Goal: Task Accomplishment & Management: Complete application form

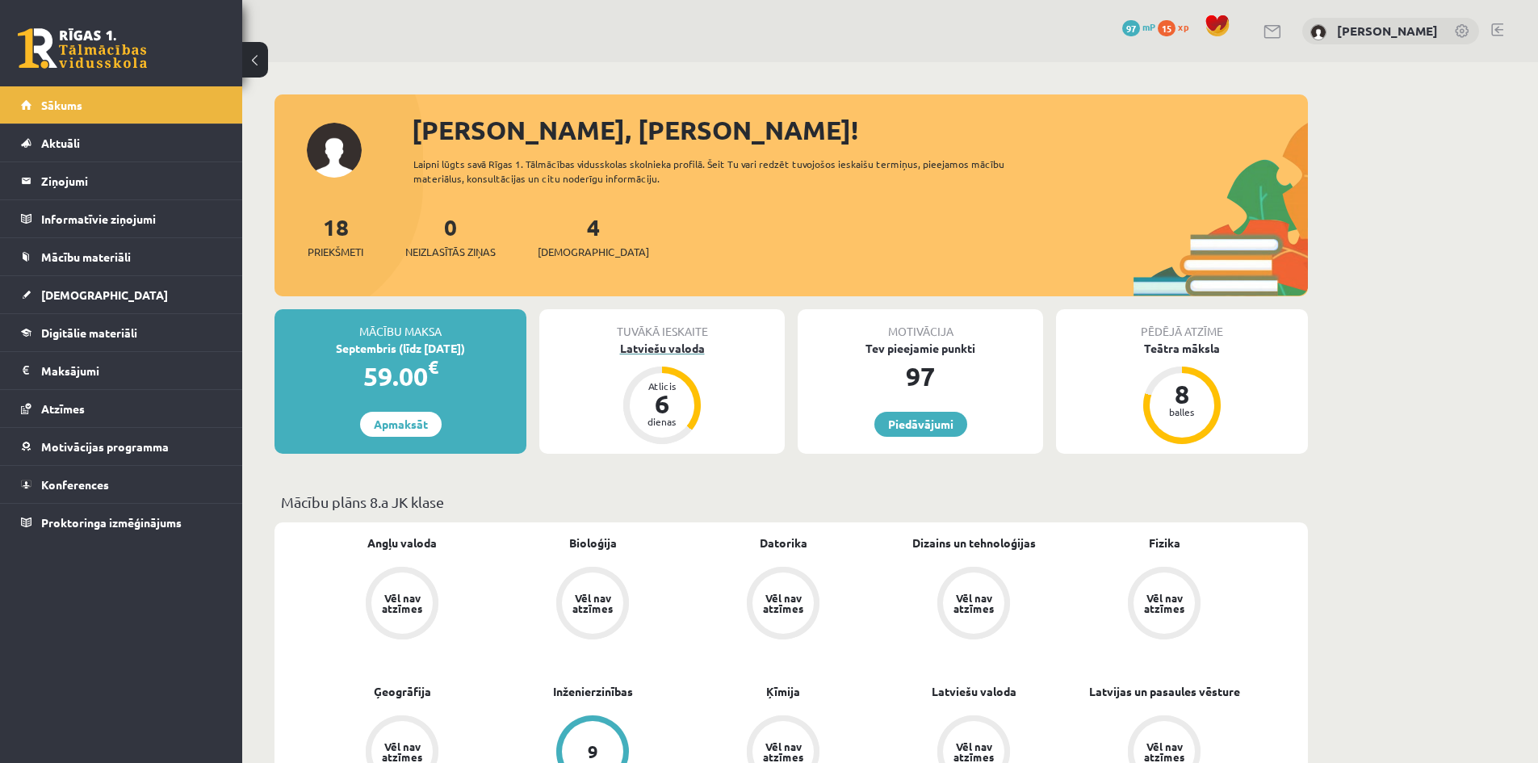
click at [685, 352] on div "Latviešu valoda" at bounding box center [661, 348] width 245 height 17
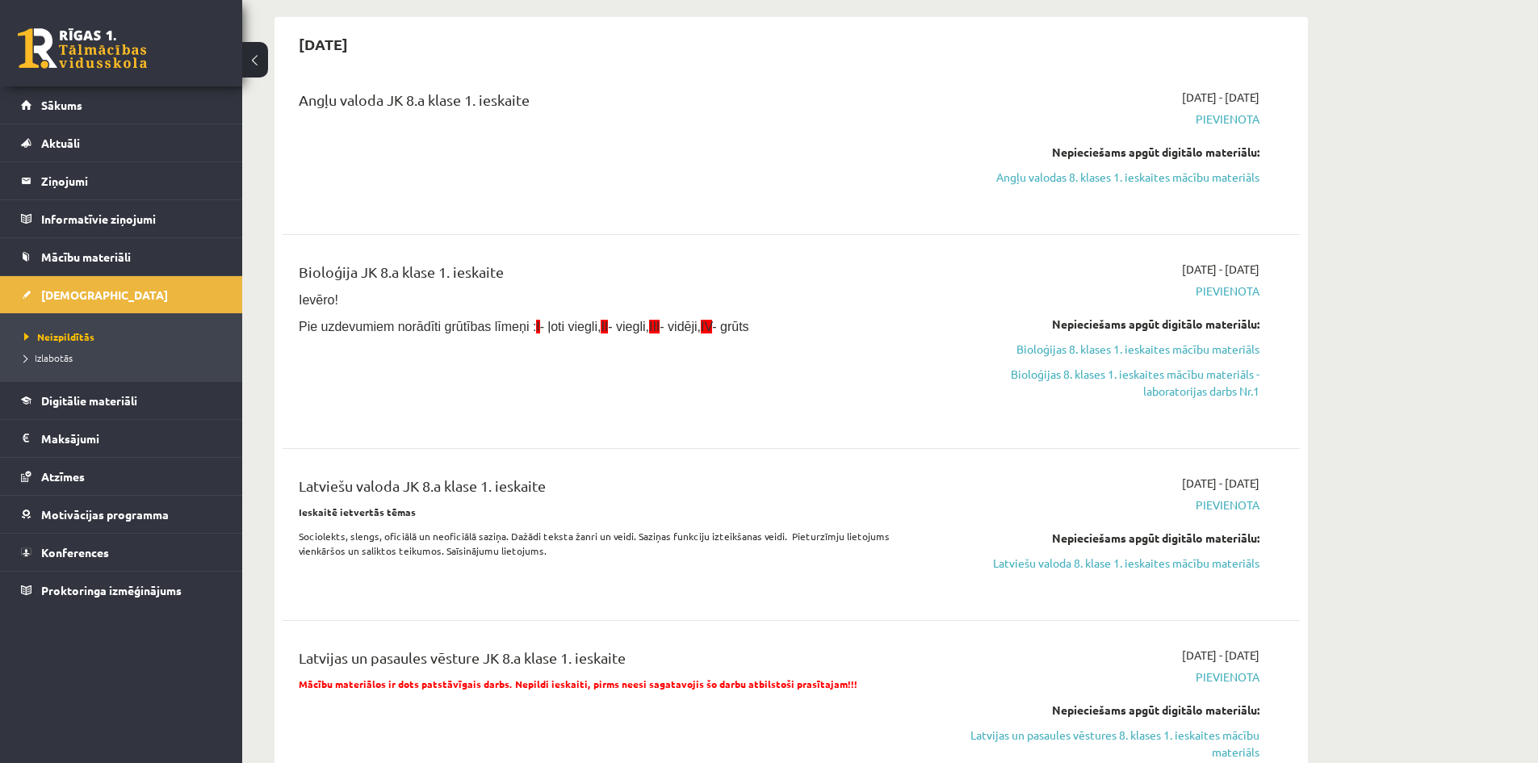
scroll to position [161, 0]
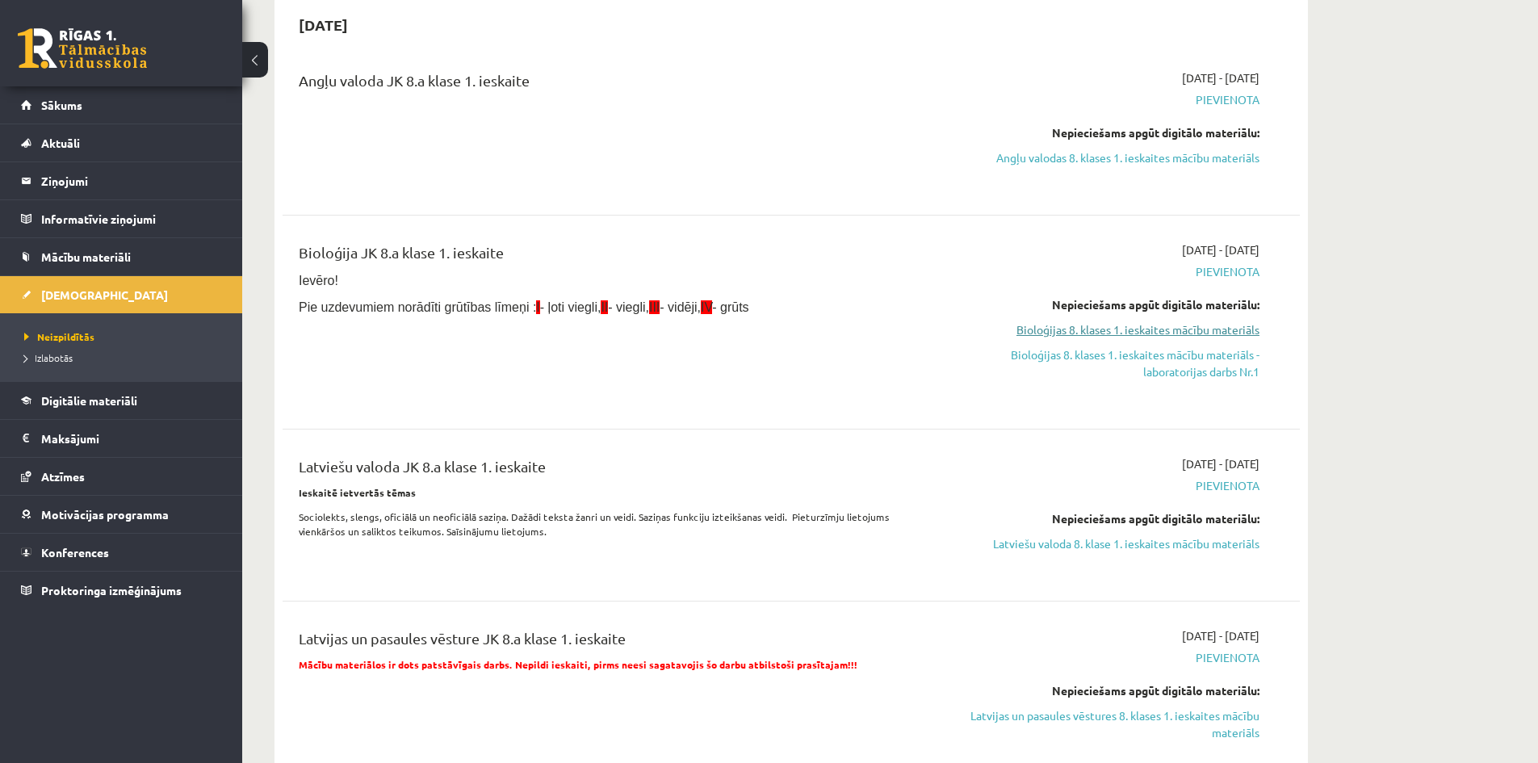
click at [1190, 331] on link "Bioloģijas 8. klases 1. ieskaites mācību materiāls" at bounding box center [1107, 329] width 304 height 17
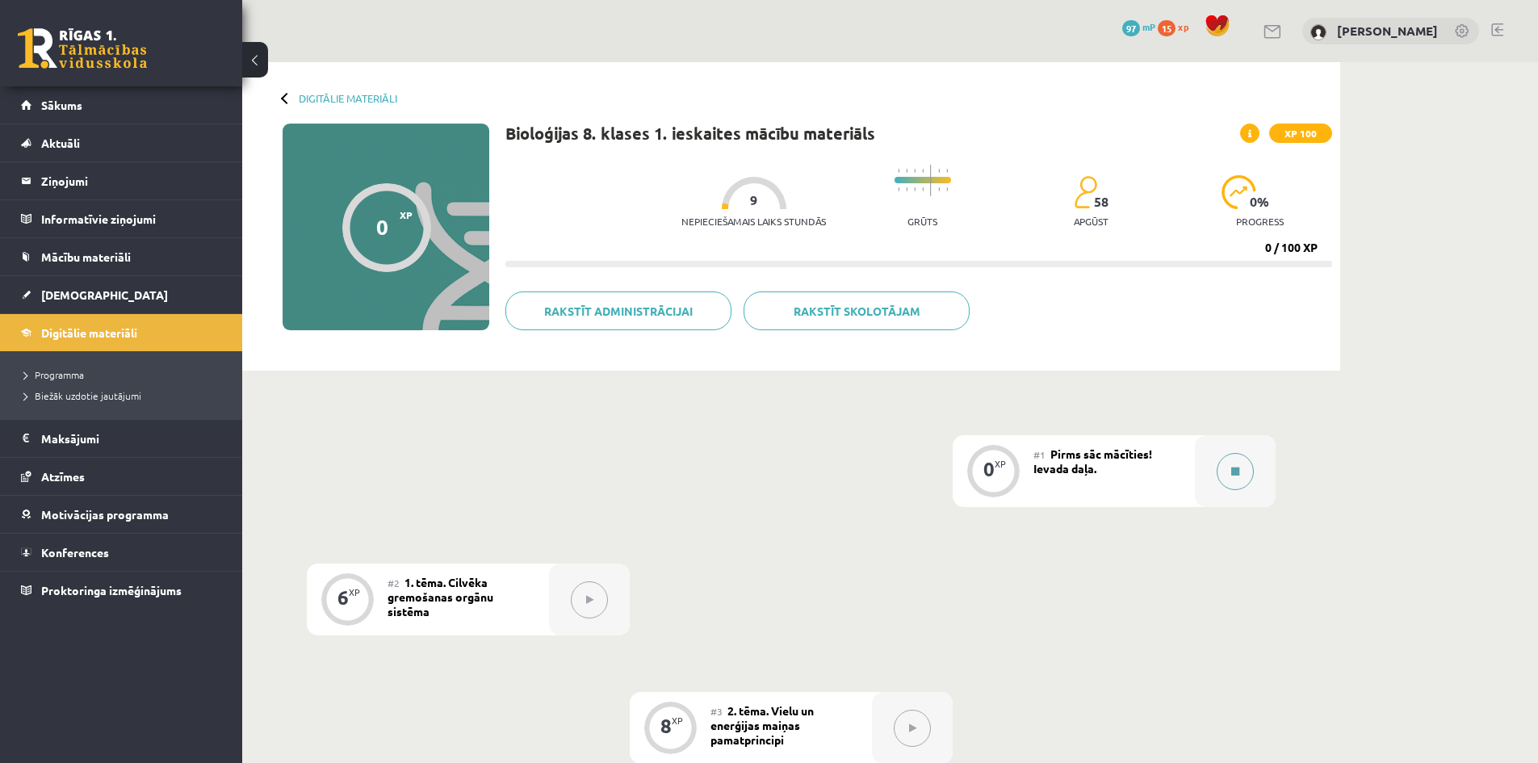
click at [1226, 462] on button at bounding box center [1235, 471] width 37 height 37
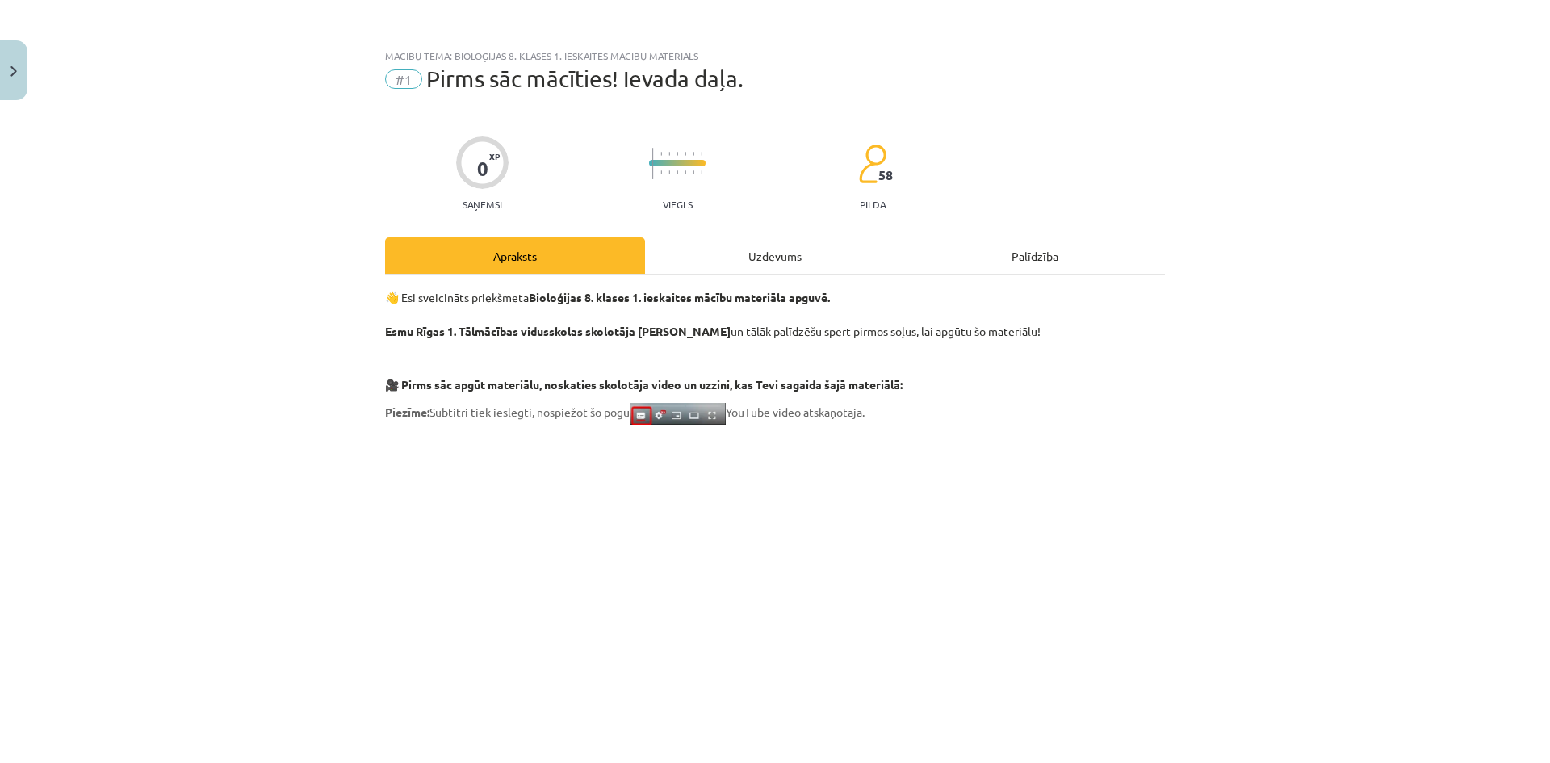
click at [752, 258] on div "Uzdevums" at bounding box center [775, 255] width 260 height 36
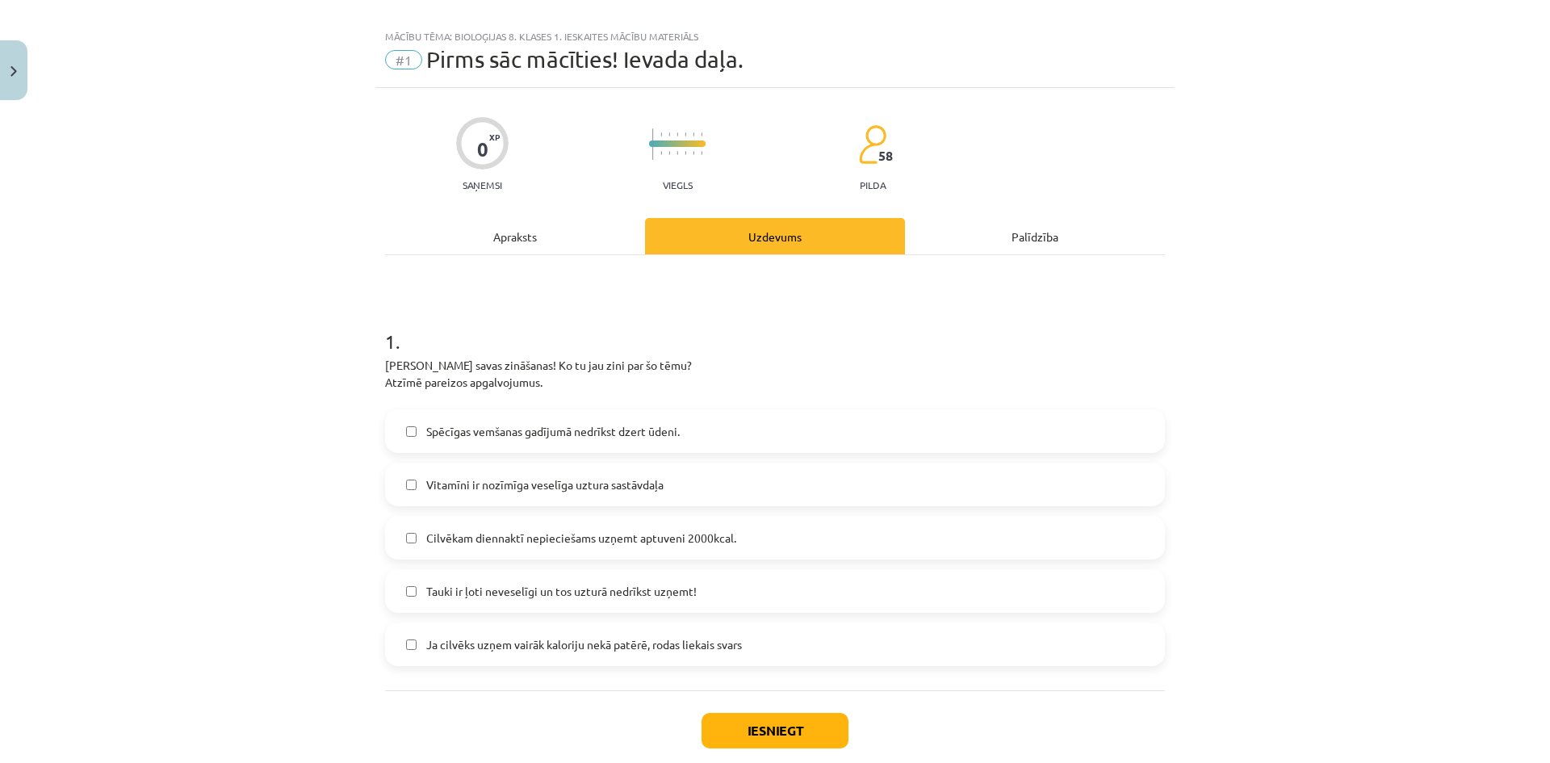
scroll to position [110, 0]
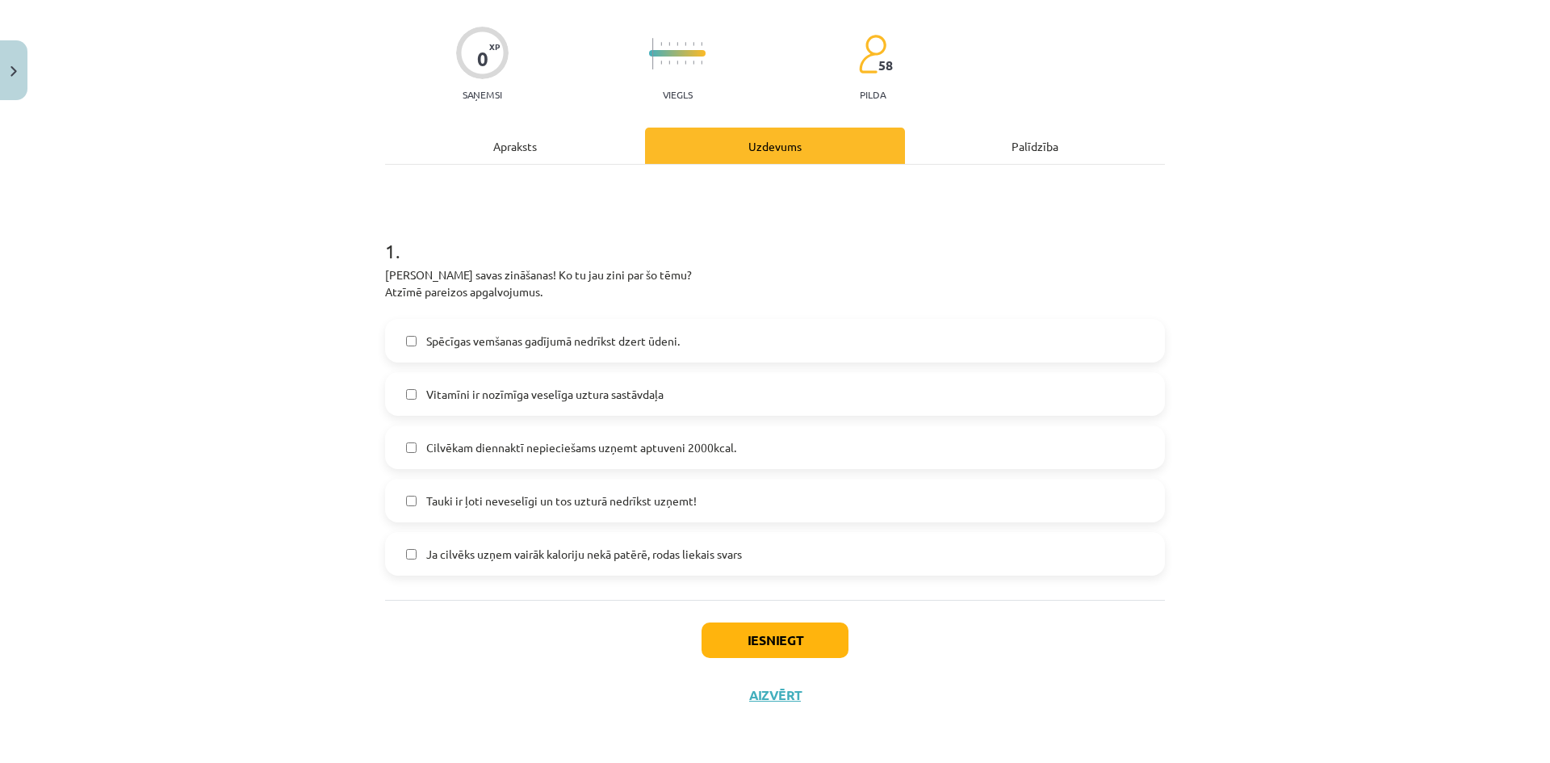
click at [399, 396] on label "Vitamīni ir nozīmīga veselīga uztura sastāvdaļa" at bounding box center [775, 394] width 777 height 40
click at [398, 552] on label "Ja cilvēks uzņem vairāk kaloriju nekā patērē, rodas liekais svars" at bounding box center [775, 554] width 777 height 40
click at [721, 639] on button "Iesniegt" at bounding box center [775, 641] width 147 height 36
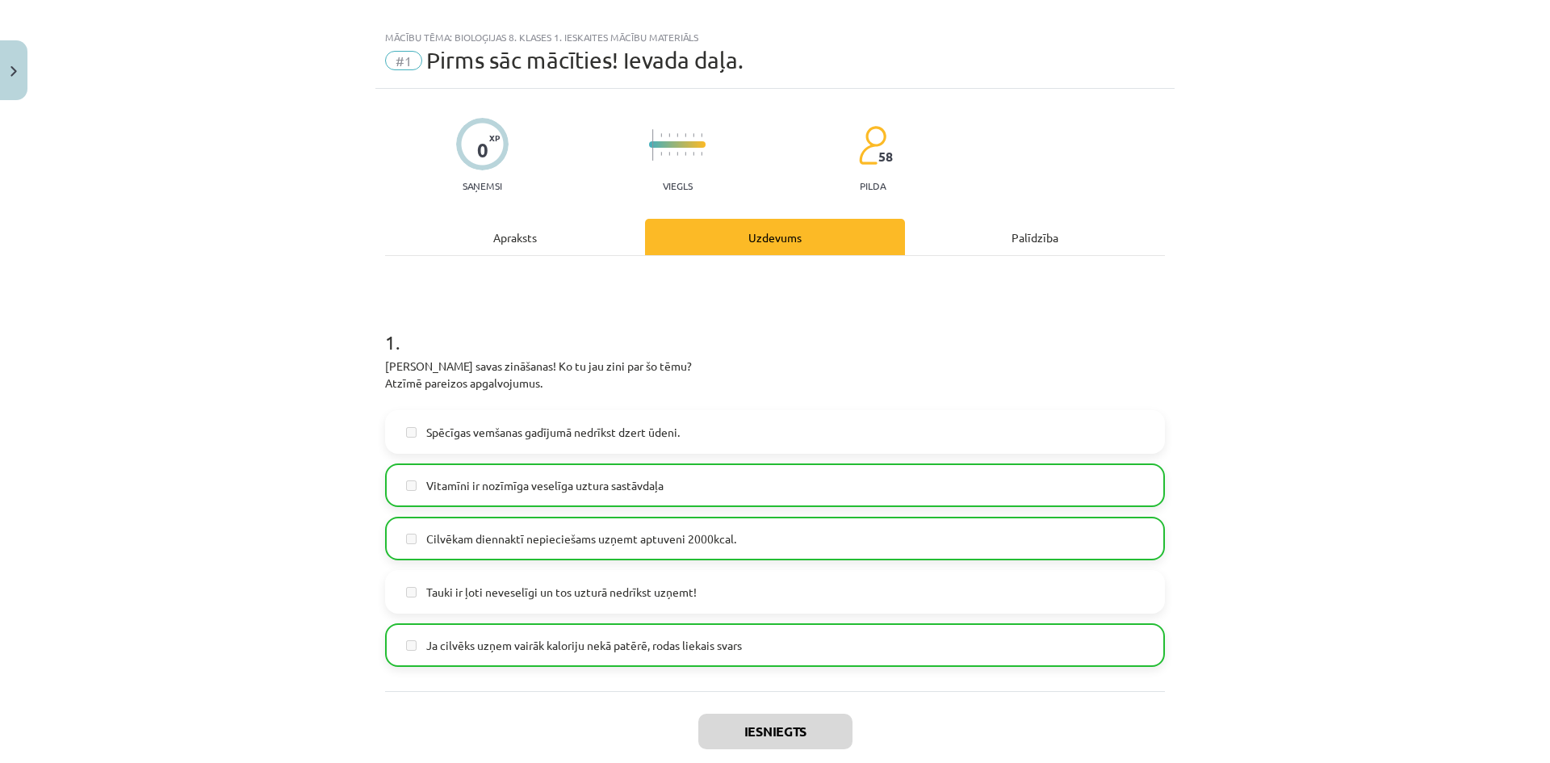
scroll to position [0, 0]
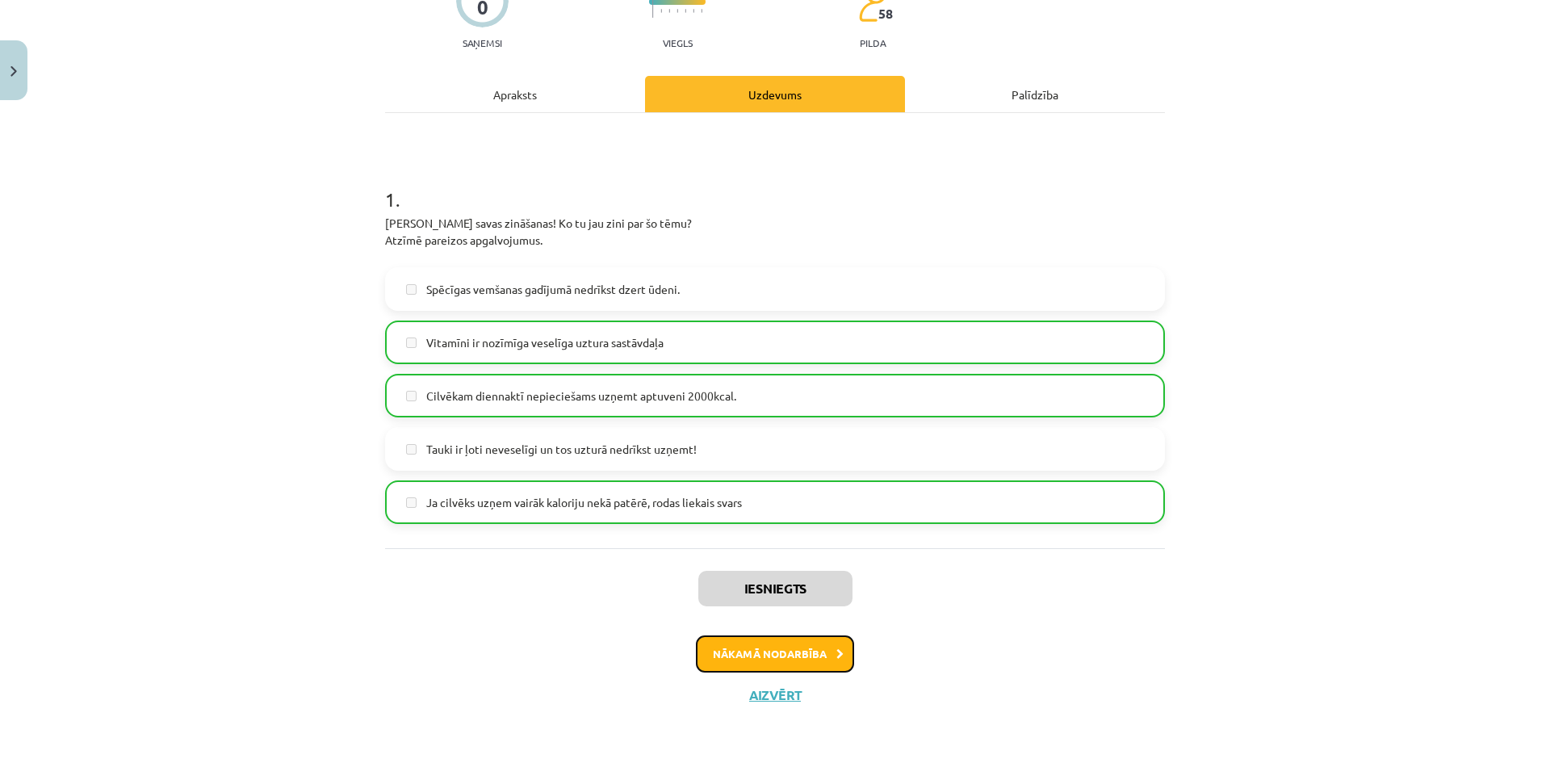
click at [785, 657] on button "Nākamā nodarbība" at bounding box center [775, 653] width 158 height 37
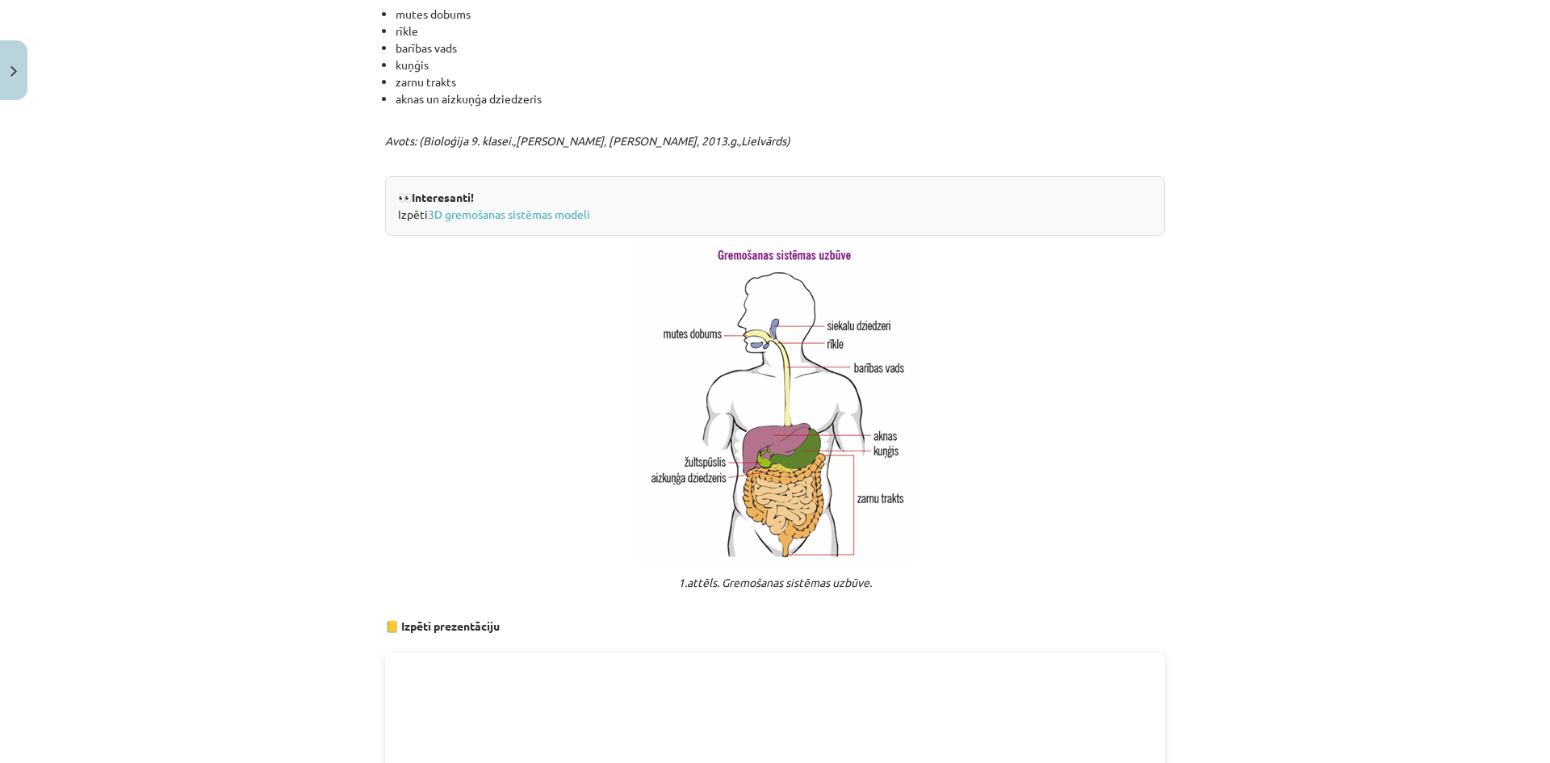
scroll to position [727, 0]
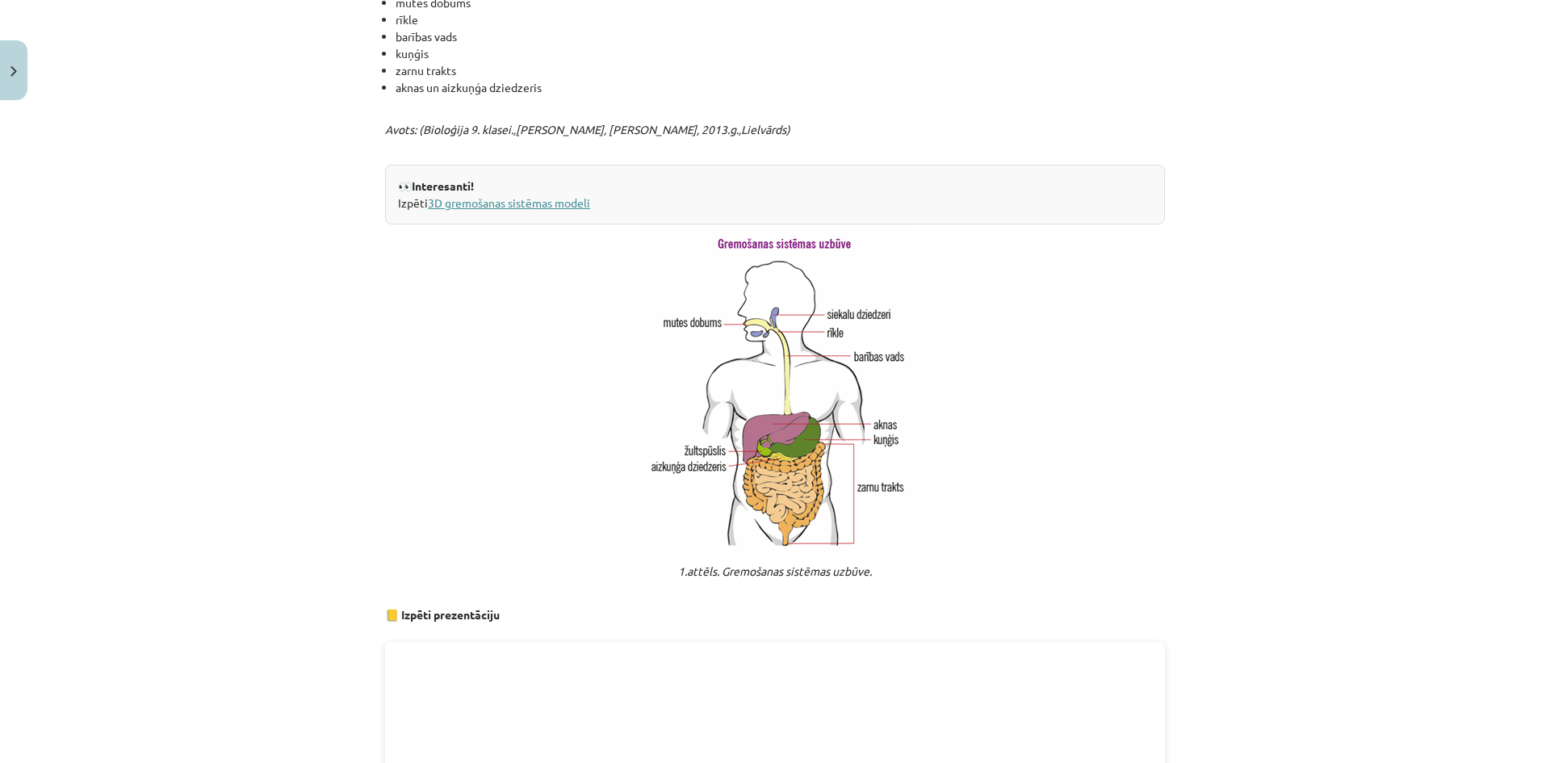
click at [505, 210] on link "3D gremošanas sistēmas modeli" at bounding box center [509, 202] width 162 height 15
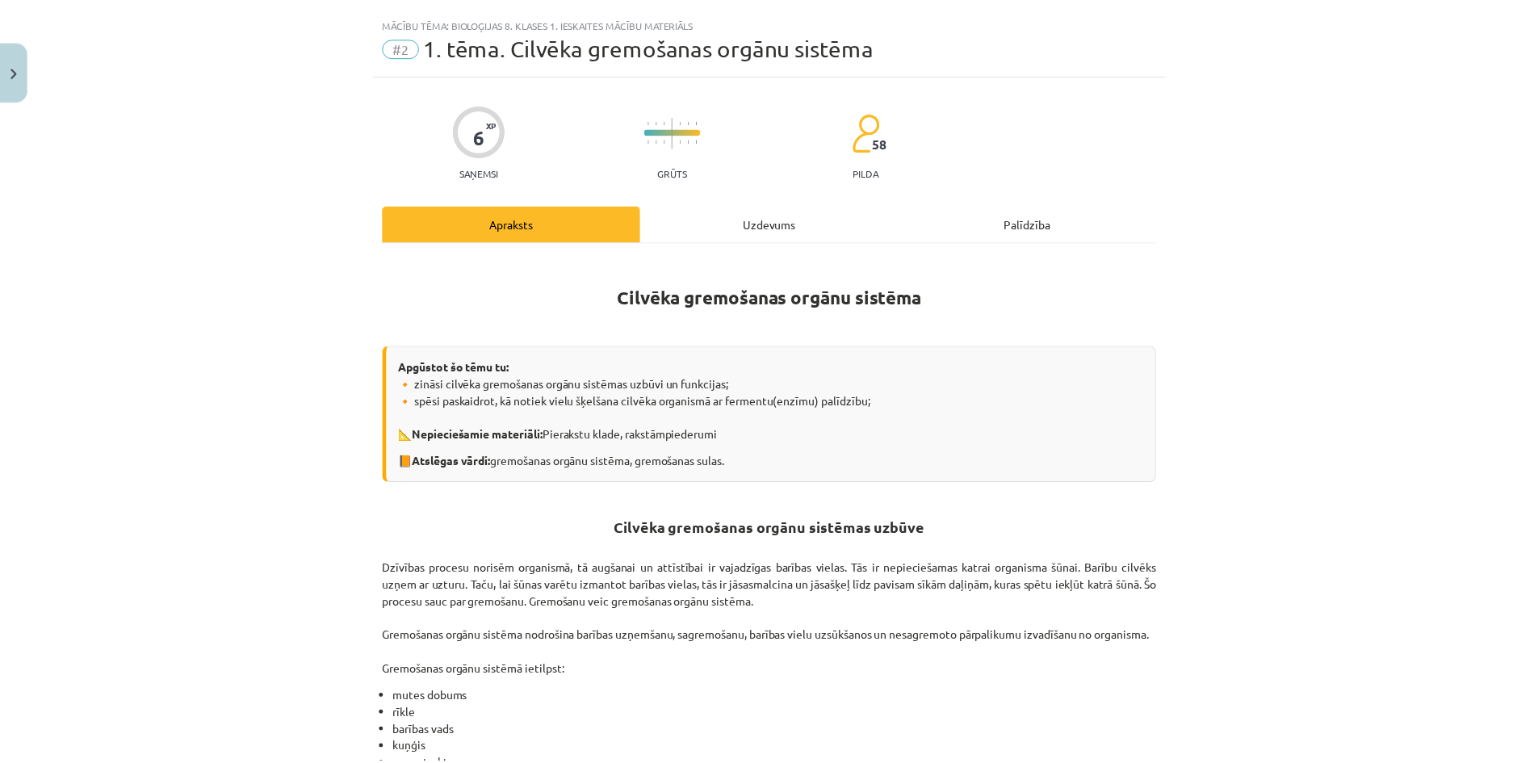
scroll to position [0, 0]
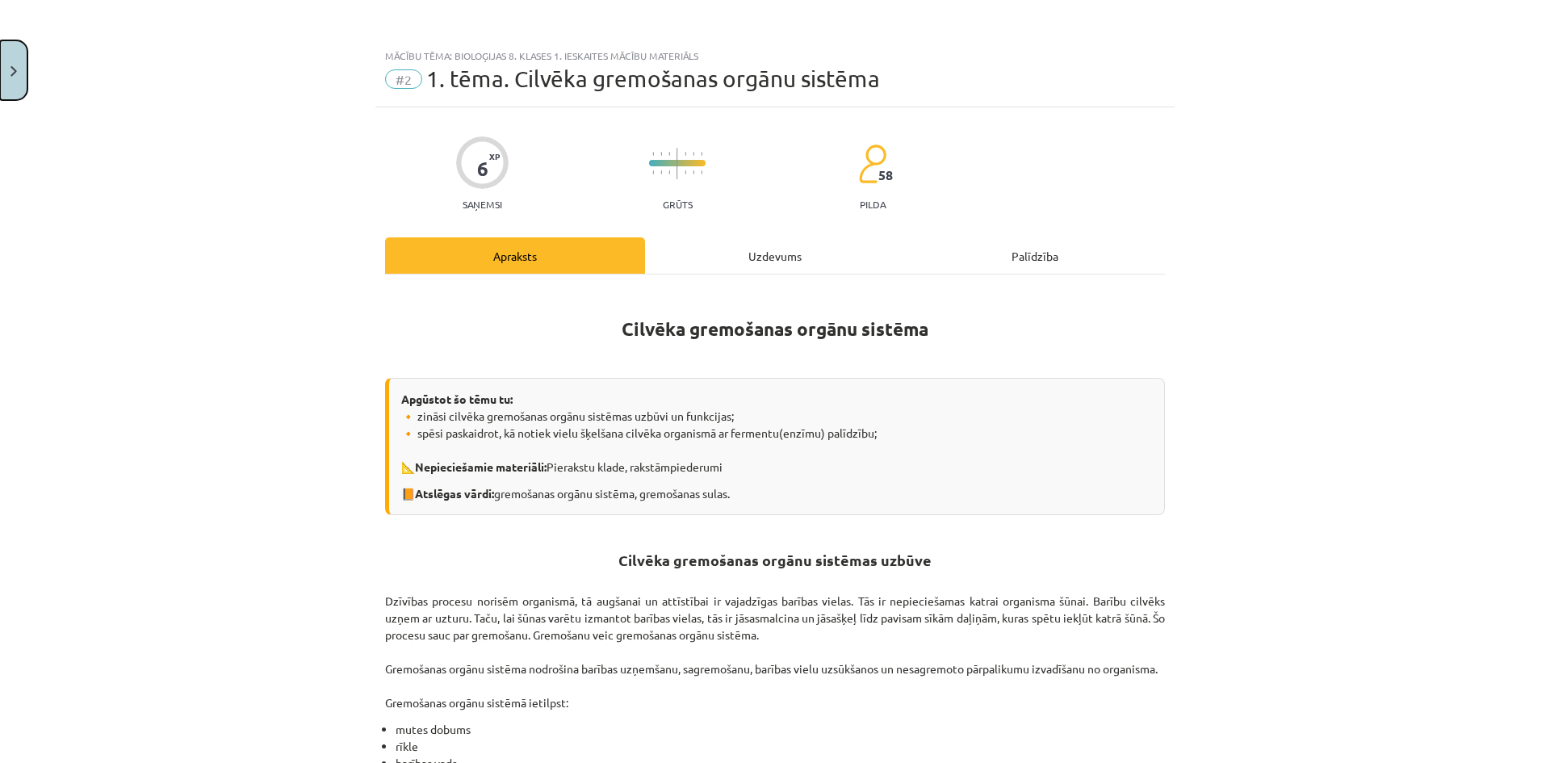
click at [21, 65] on button "Close" at bounding box center [13, 70] width 27 height 60
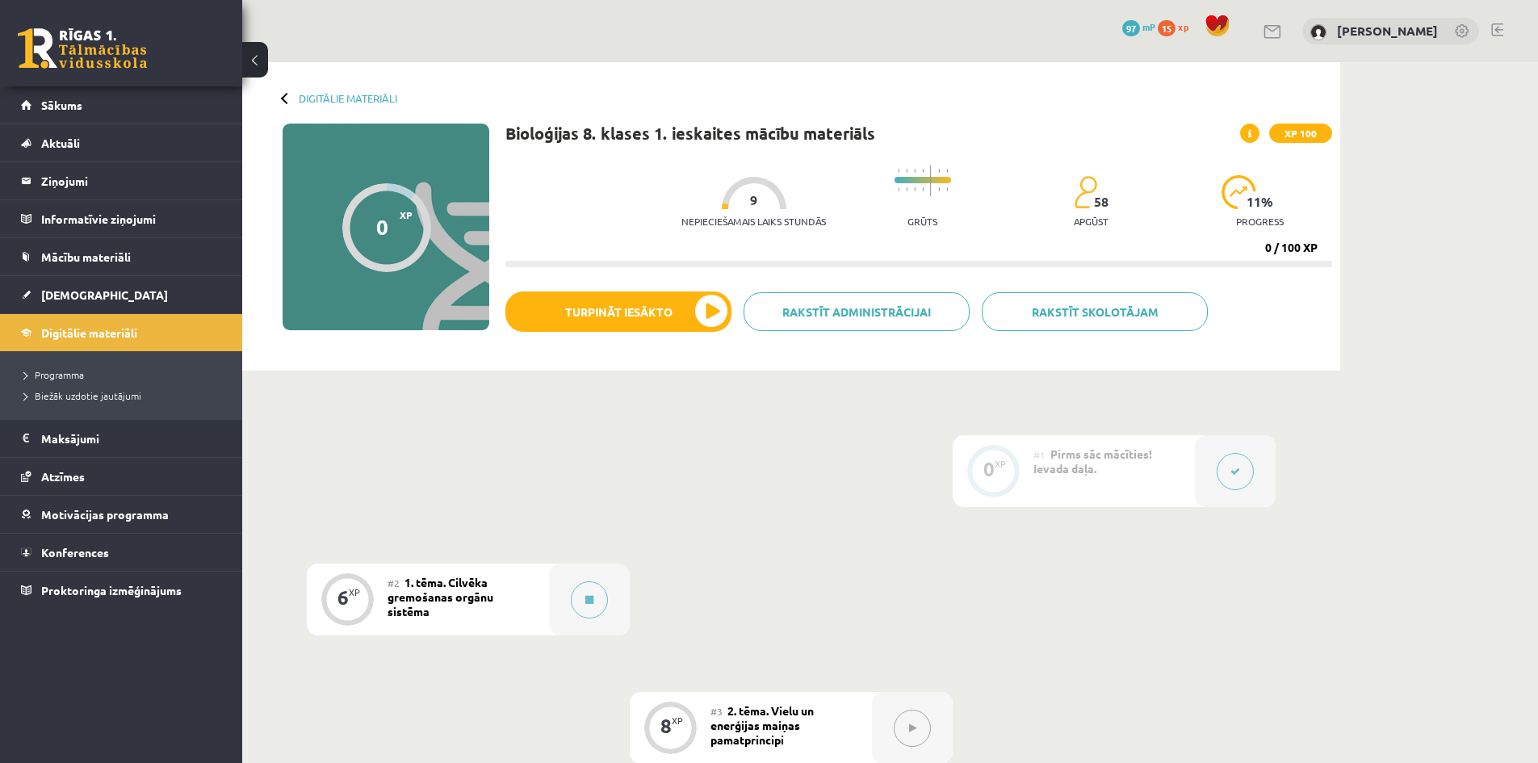
click at [254, 54] on button at bounding box center [255, 60] width 26 height 36
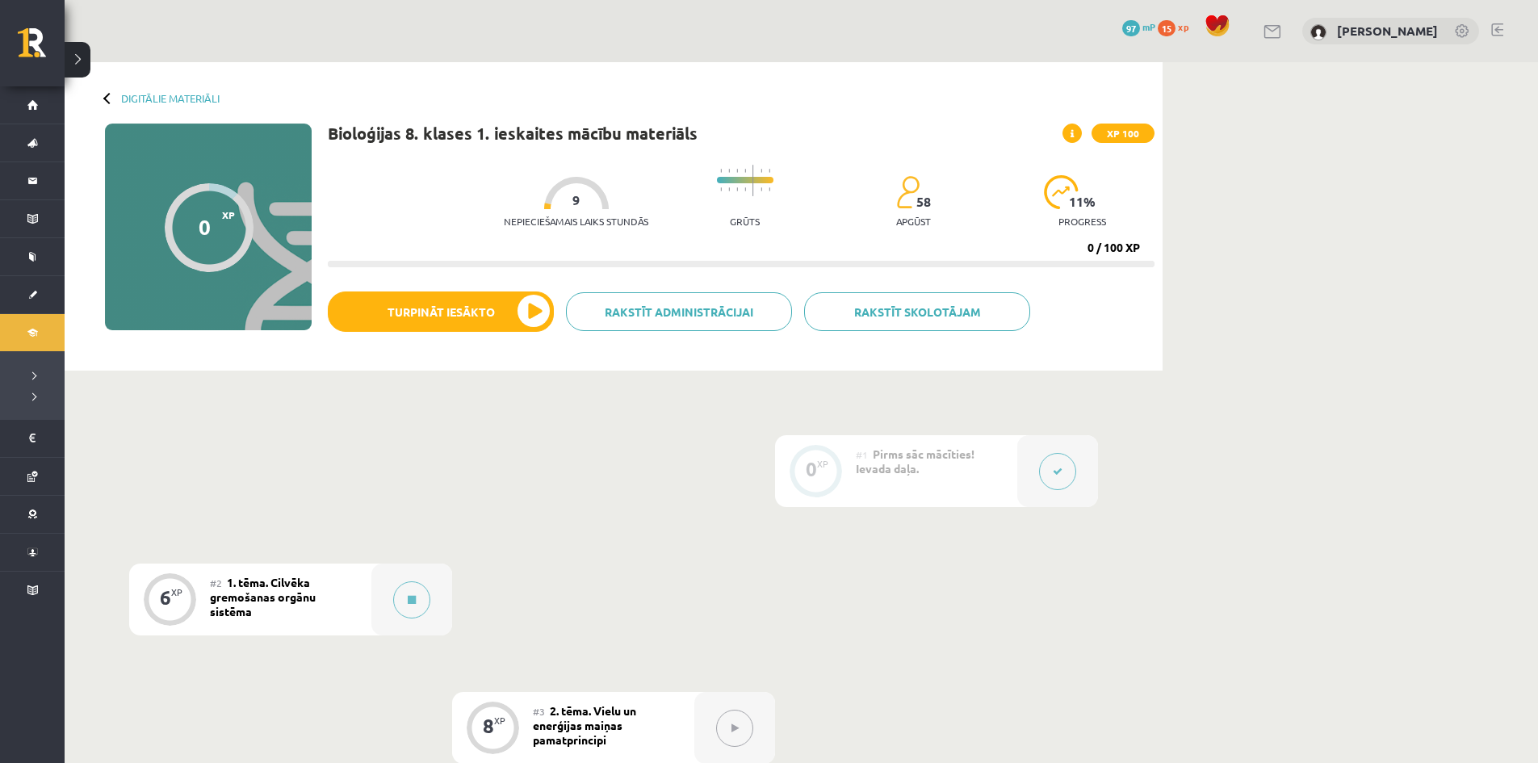
click at [106, 92] on div "Digitālie materiāli" at bounding box center [162, 98] width 115 height 12
click at [141, 100] on link "Digitālie materiāli" at bounding box center [170, 98] width 99 height 12
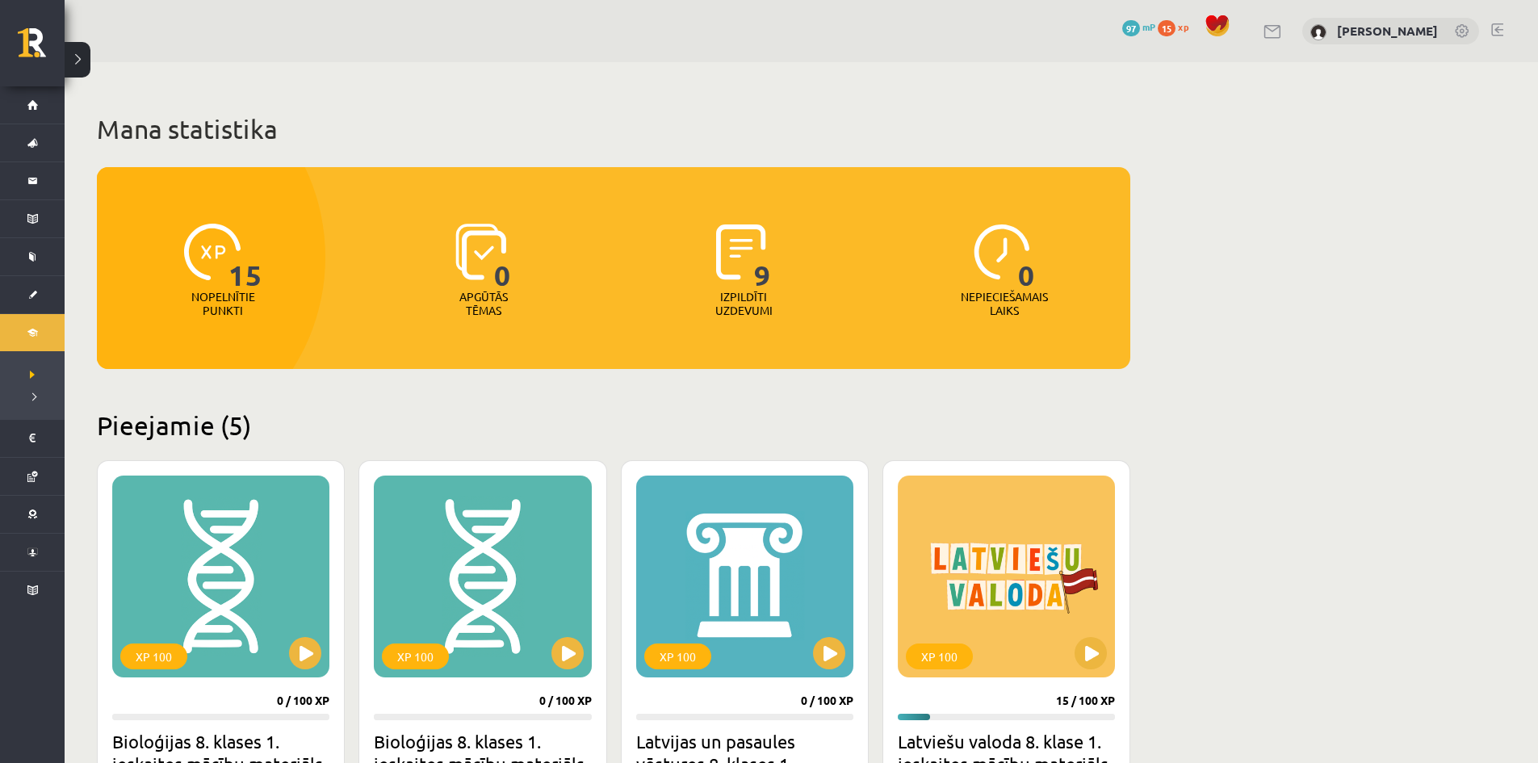
click at [80, 57] on button at bounding box center [78, 60] width 26 height 36
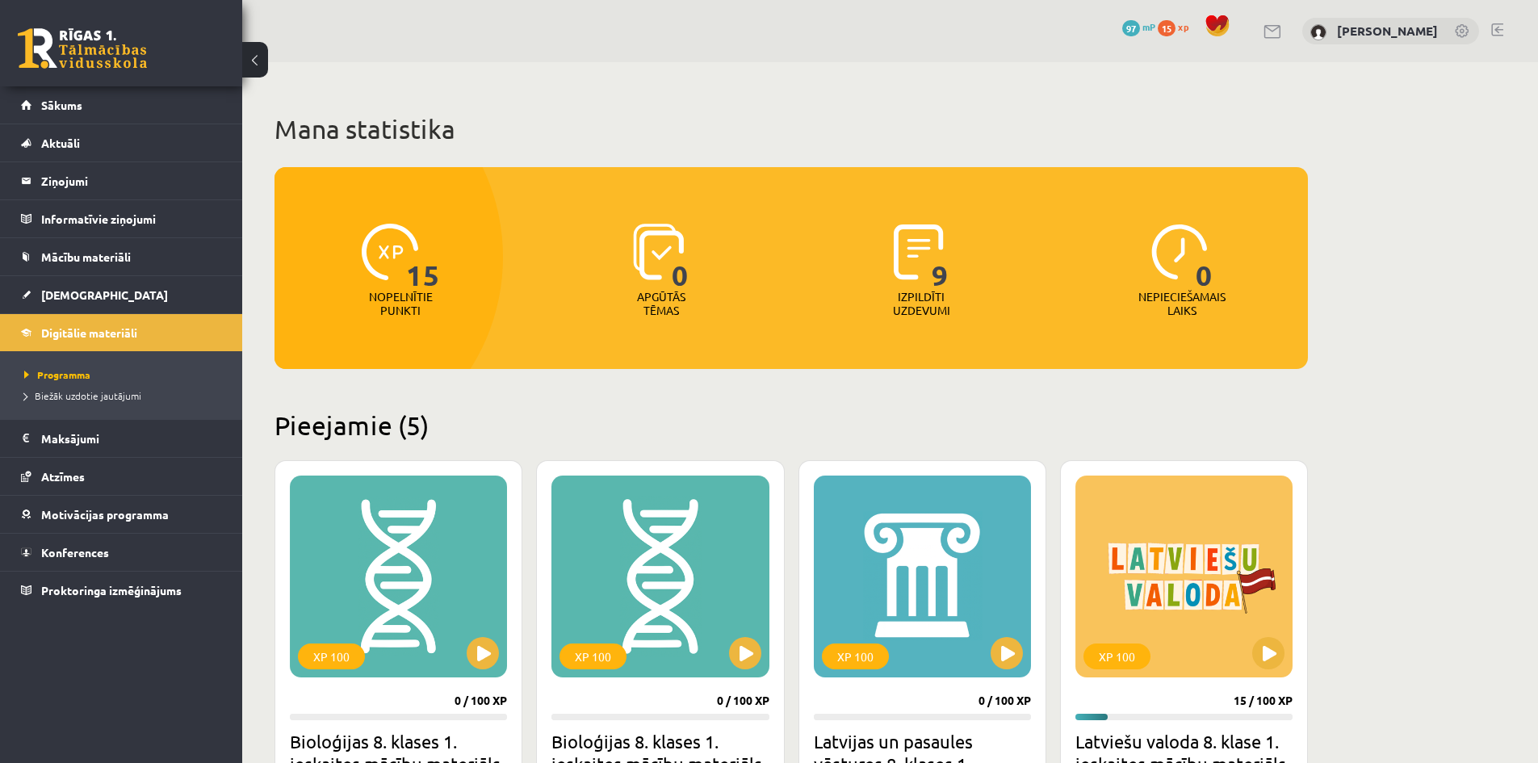
click at [80, 57] on link at bounding box center [82, 48] width 129 height 40
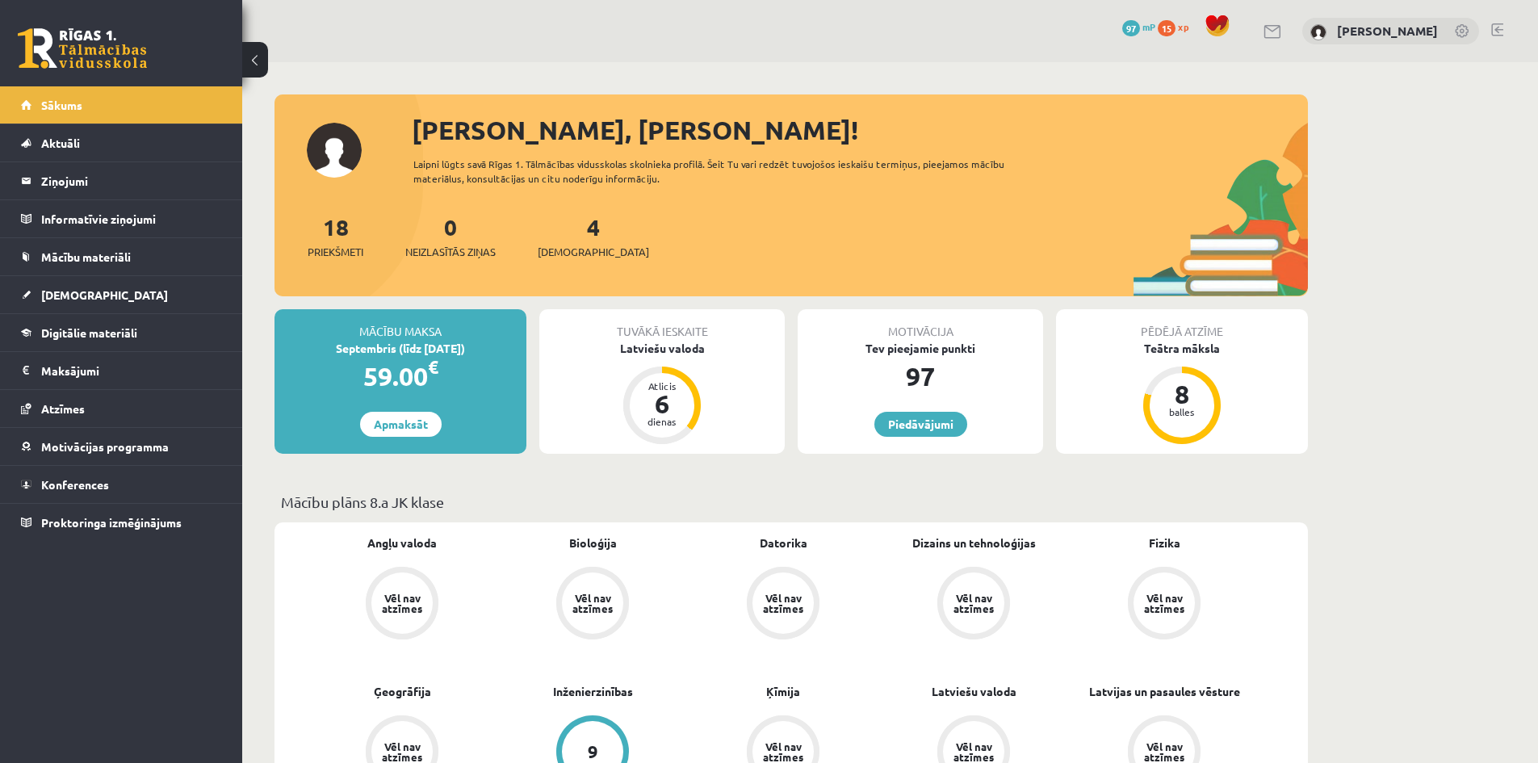
click at [260, 56] on button at bounding box center [255, 60] width 26 height 36
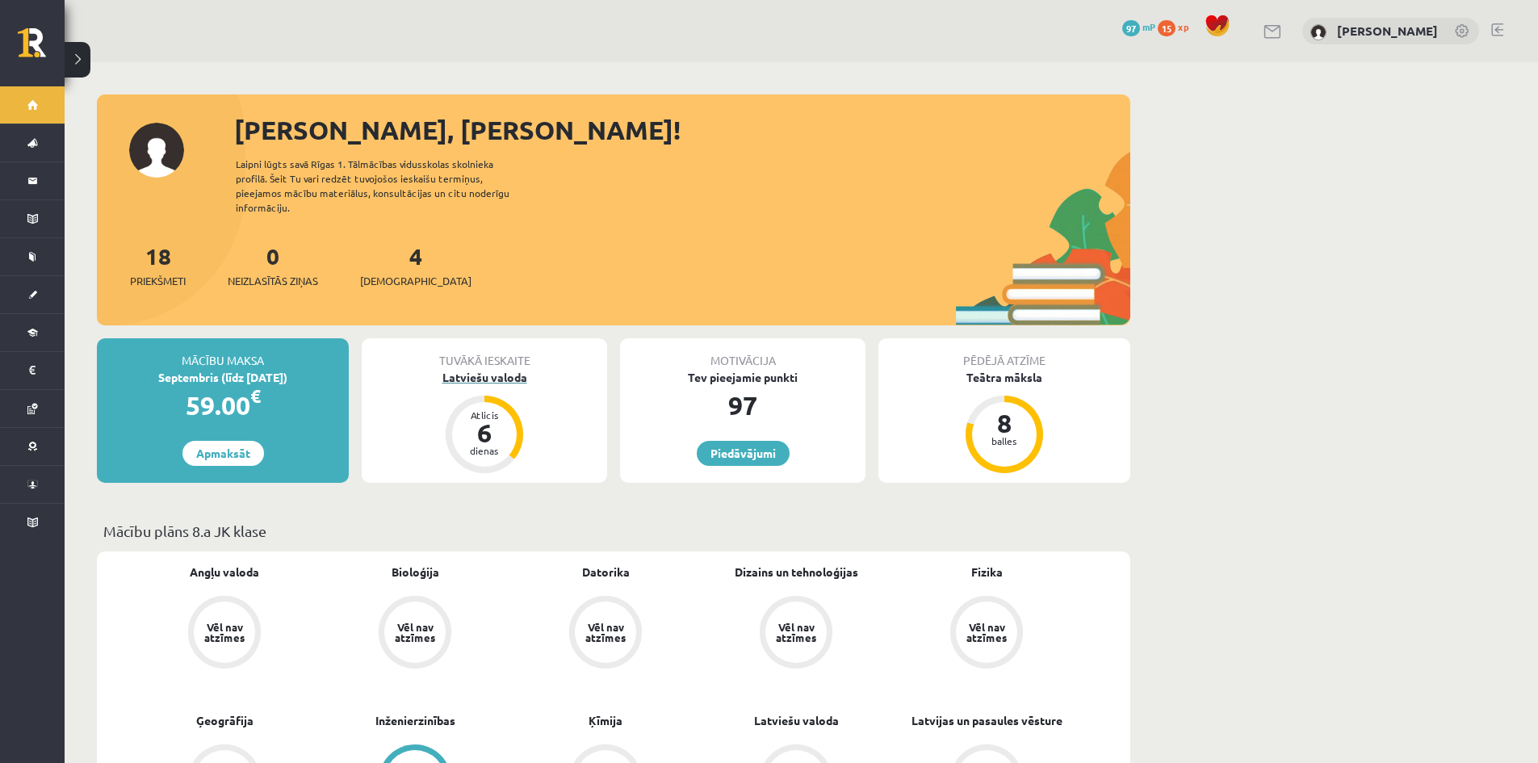
click at [509, 369] on div "Latviešu valoda" at bounding box center [484, 377] width 245 height 17
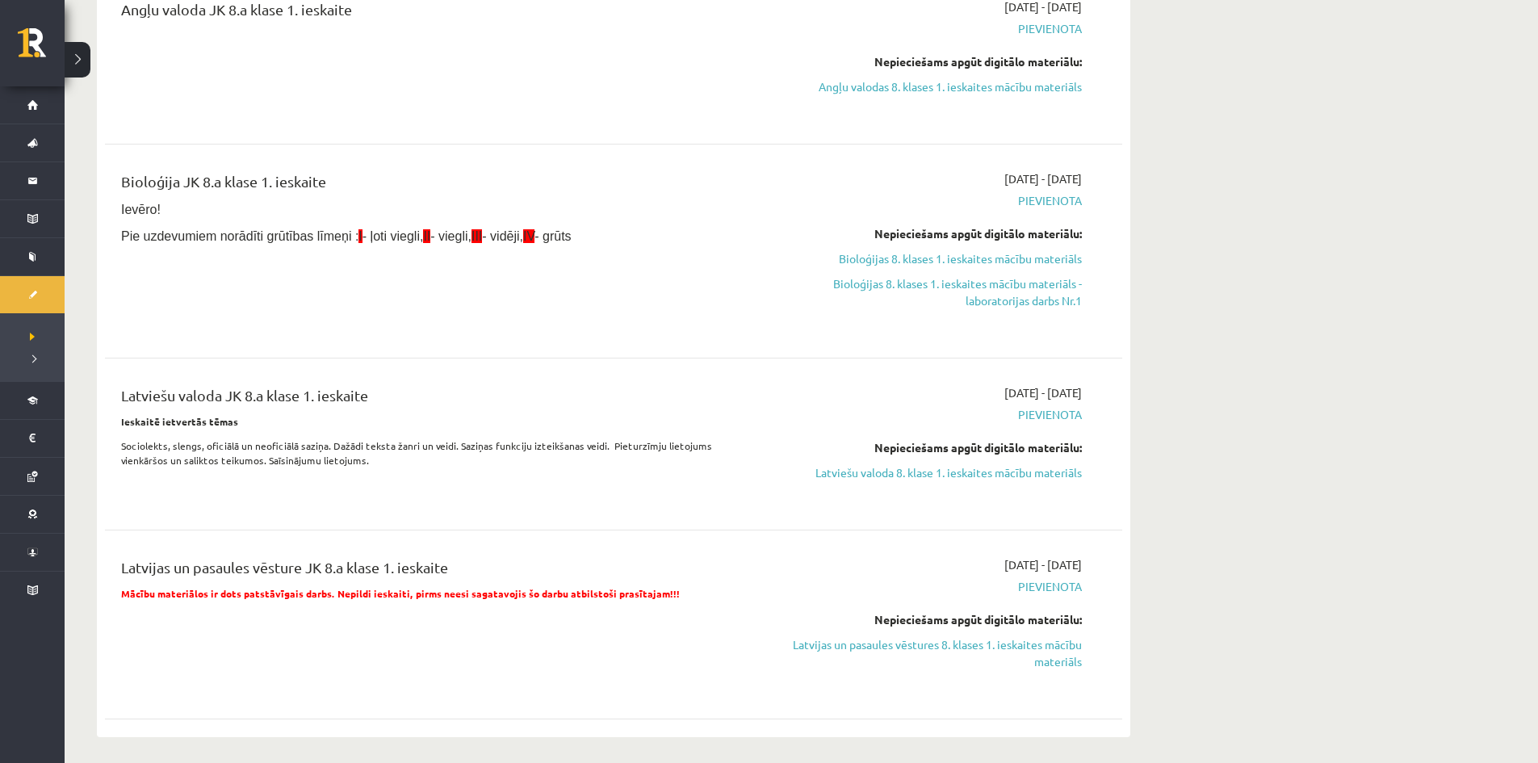
scroll to position [242, 0]
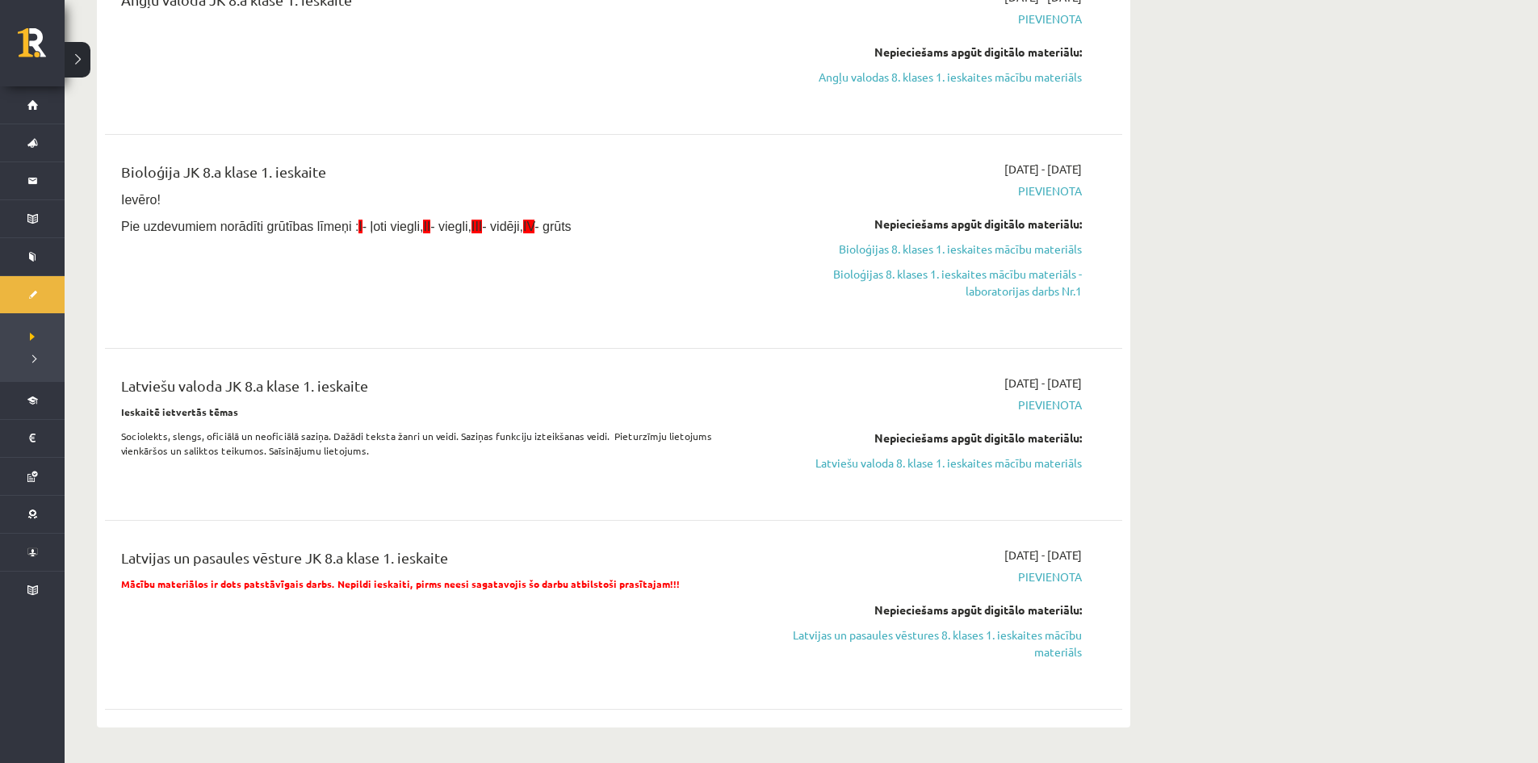
drag, startPoint x: 985, startPoint y: 463, endPoint x: 834, endPoint y: 86, distance: 406.2
click at [985, 462] on link "Latviešu valoda 8. klase 1. ieskaites mācību materiāls" at bounding box center [930, 463] width 304 height 17
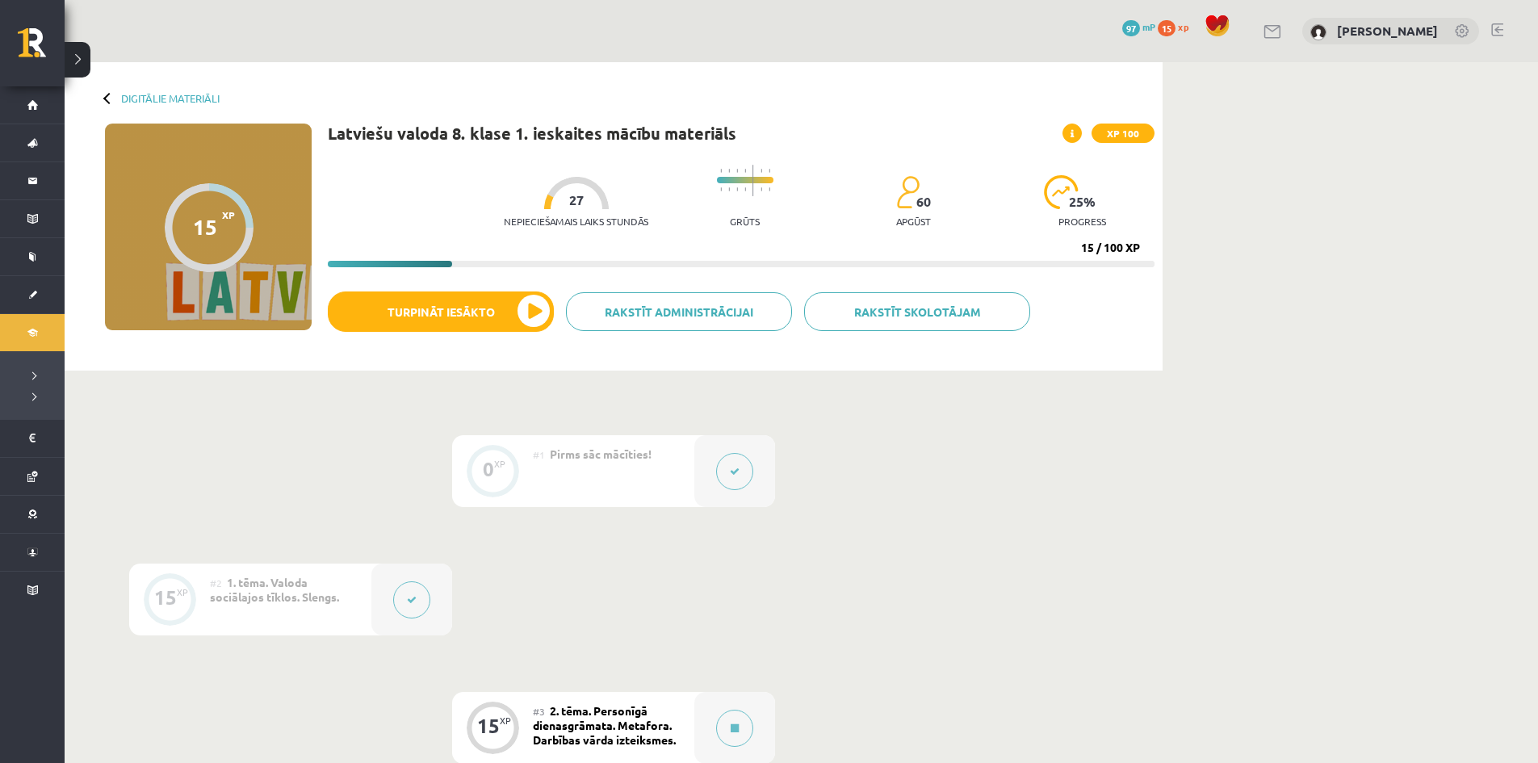
click at [562, 298] on div "Rakstīt skolotājam Rakstīt administrācijai Turpināt iesākto" at bounding box center [741, 318] width 827 height 52
click at [533, 314] on button "Turpināt iesākto" at bounding box center [441, 312] width 226 height 40
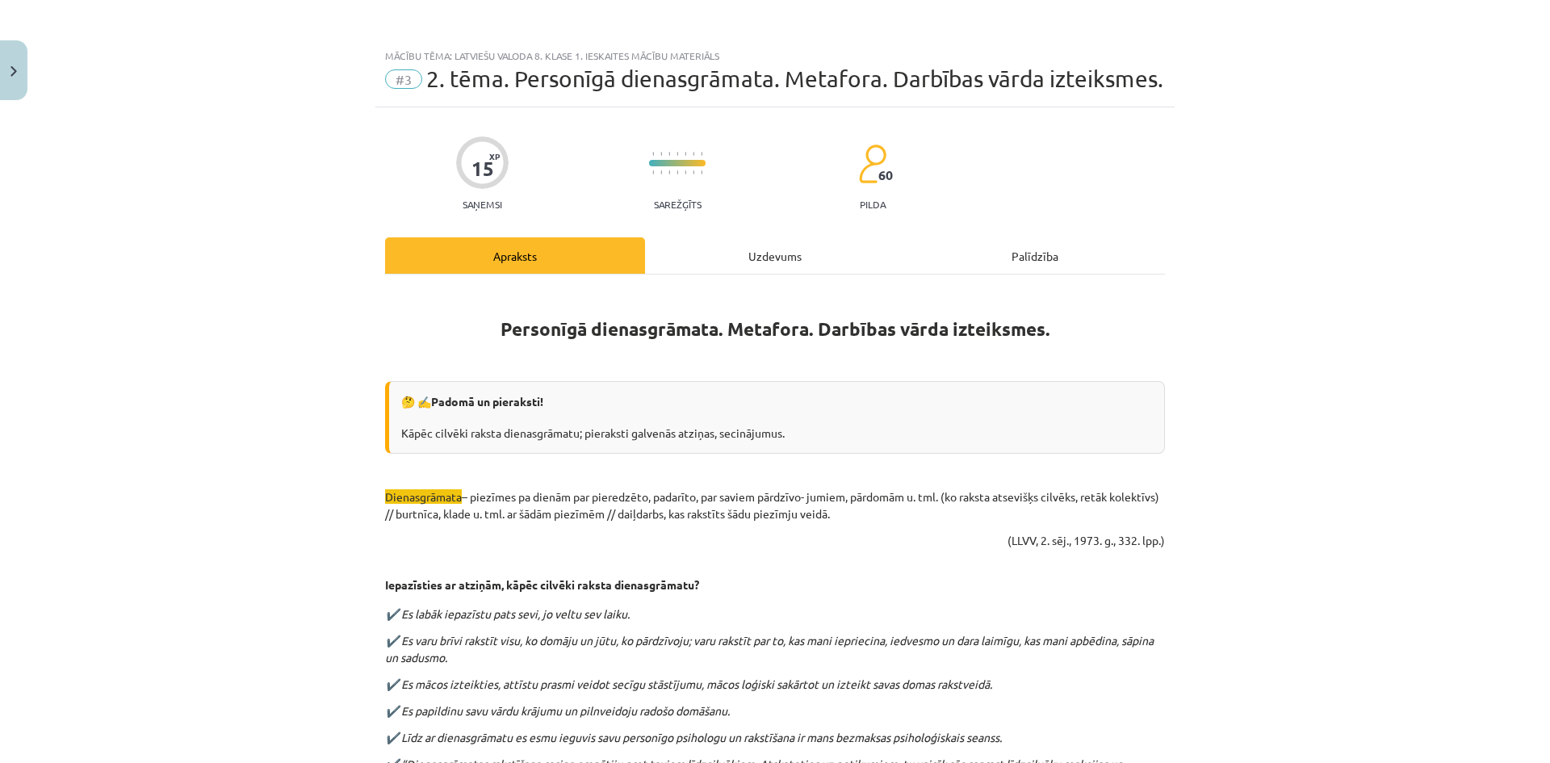
click at [782, 260] on div "Uzdevums" at bounding box center [775, 255] width 260 height 36
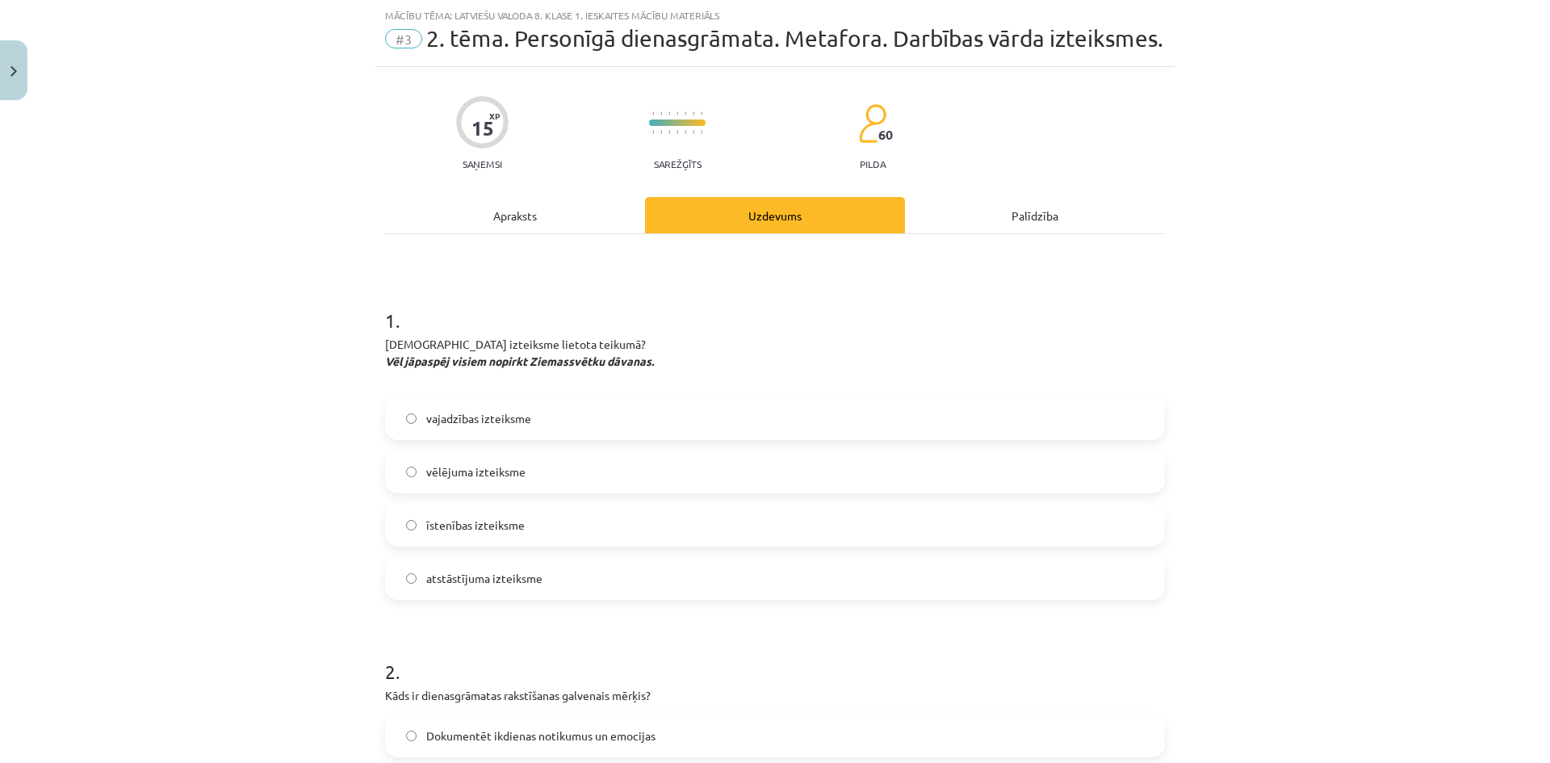
click at [539, 216] on div "Apraksts" at bounding box center [515, 215] width 260 height 36
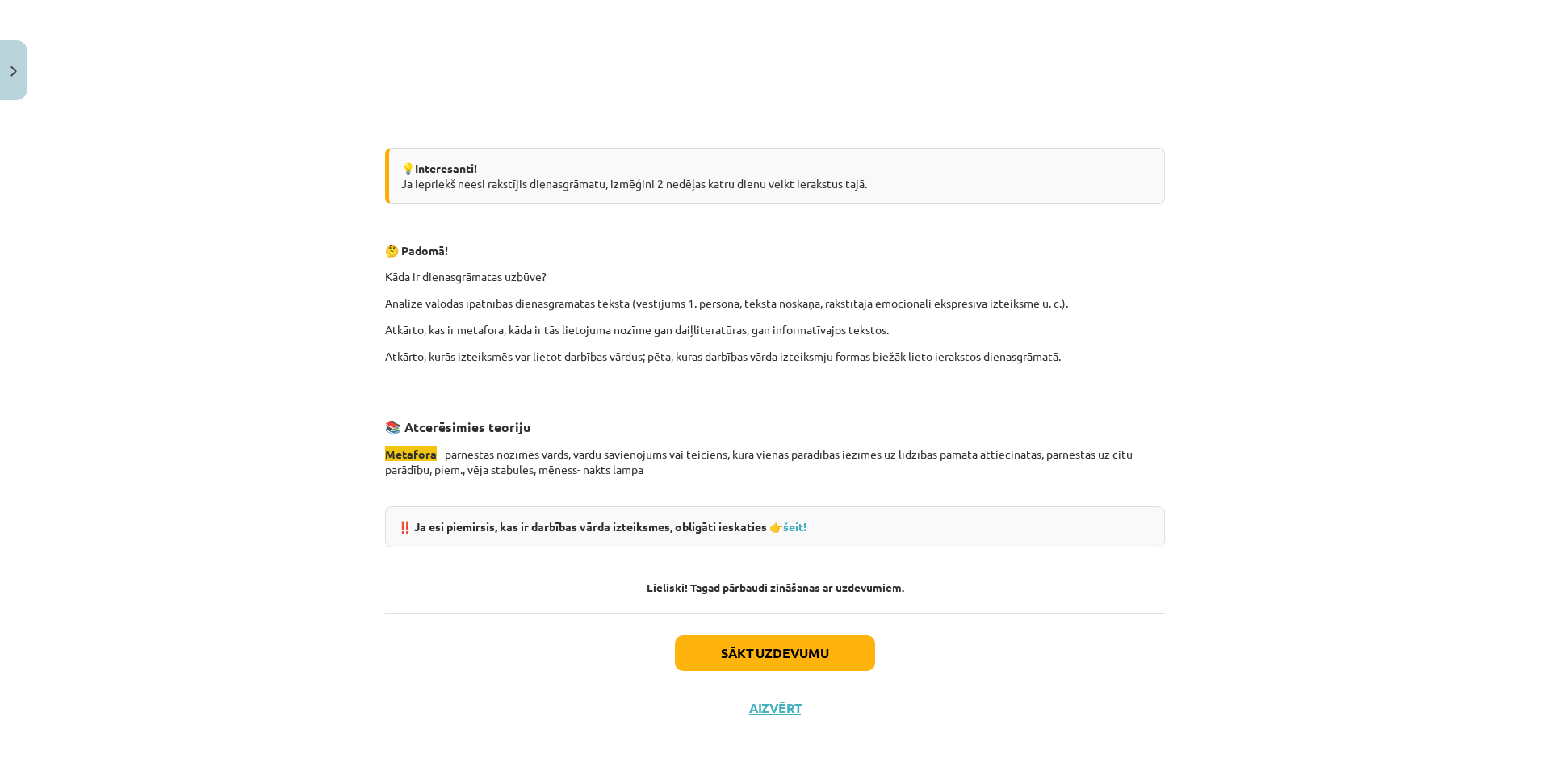
scroll to position [1353, 0]
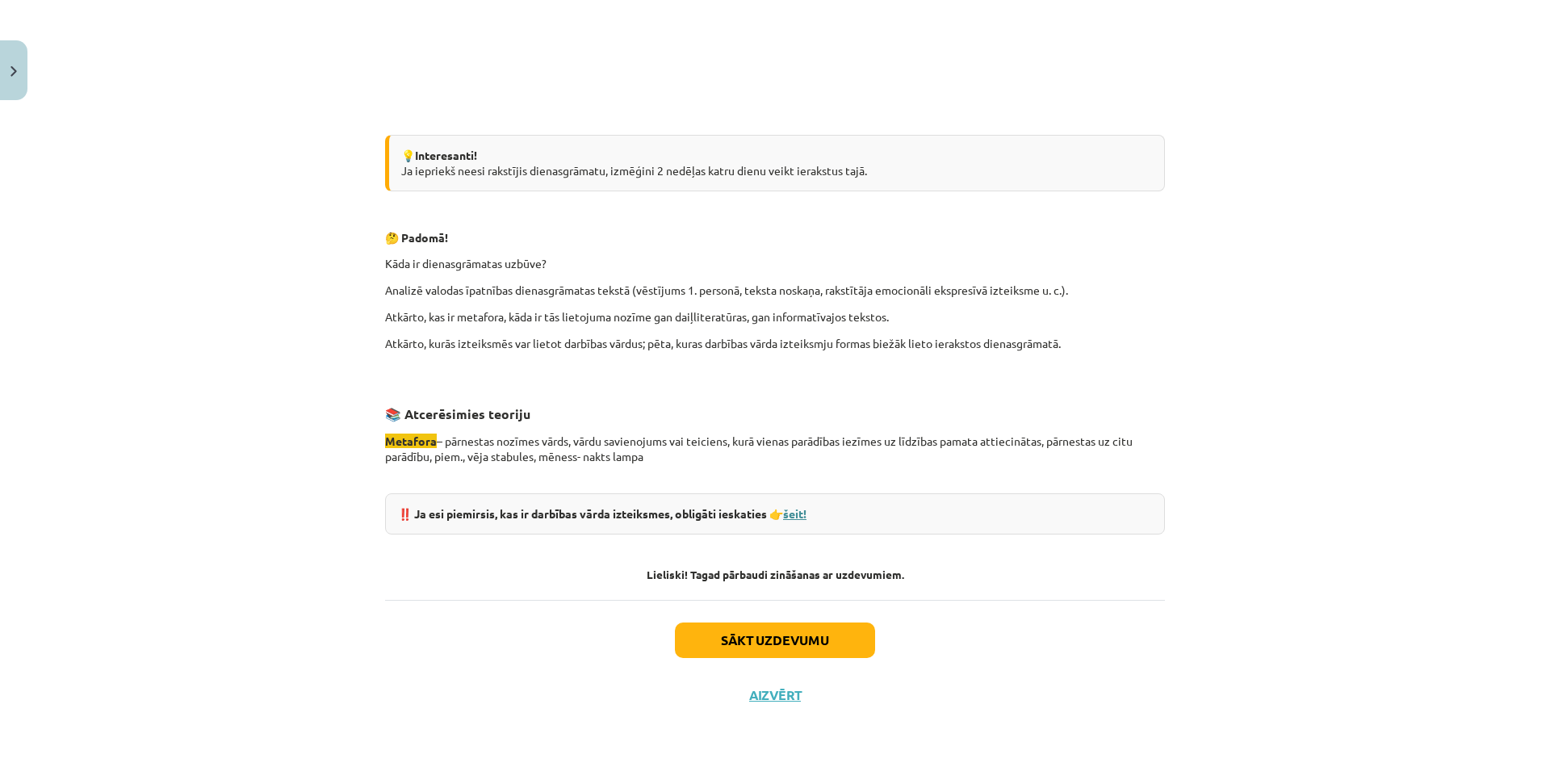
click at [797, 511] on link "šeit!" at bounding box center [794, 513] width 23 height 15
click at [791, 627] on button "Sākt uzdevumu" at bounding box center [775, 641] width 200 height 36
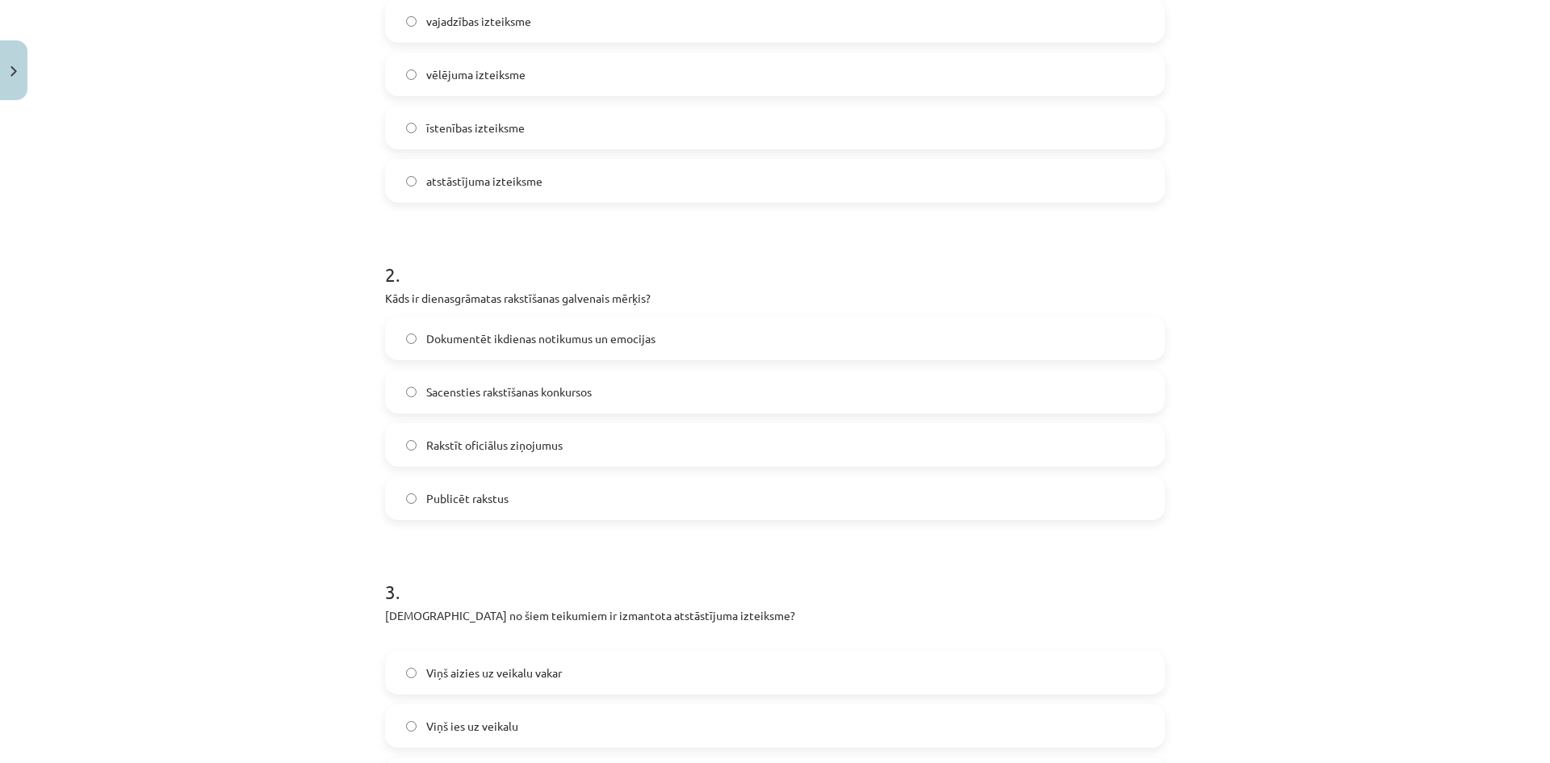
scroll to position [444, 0]
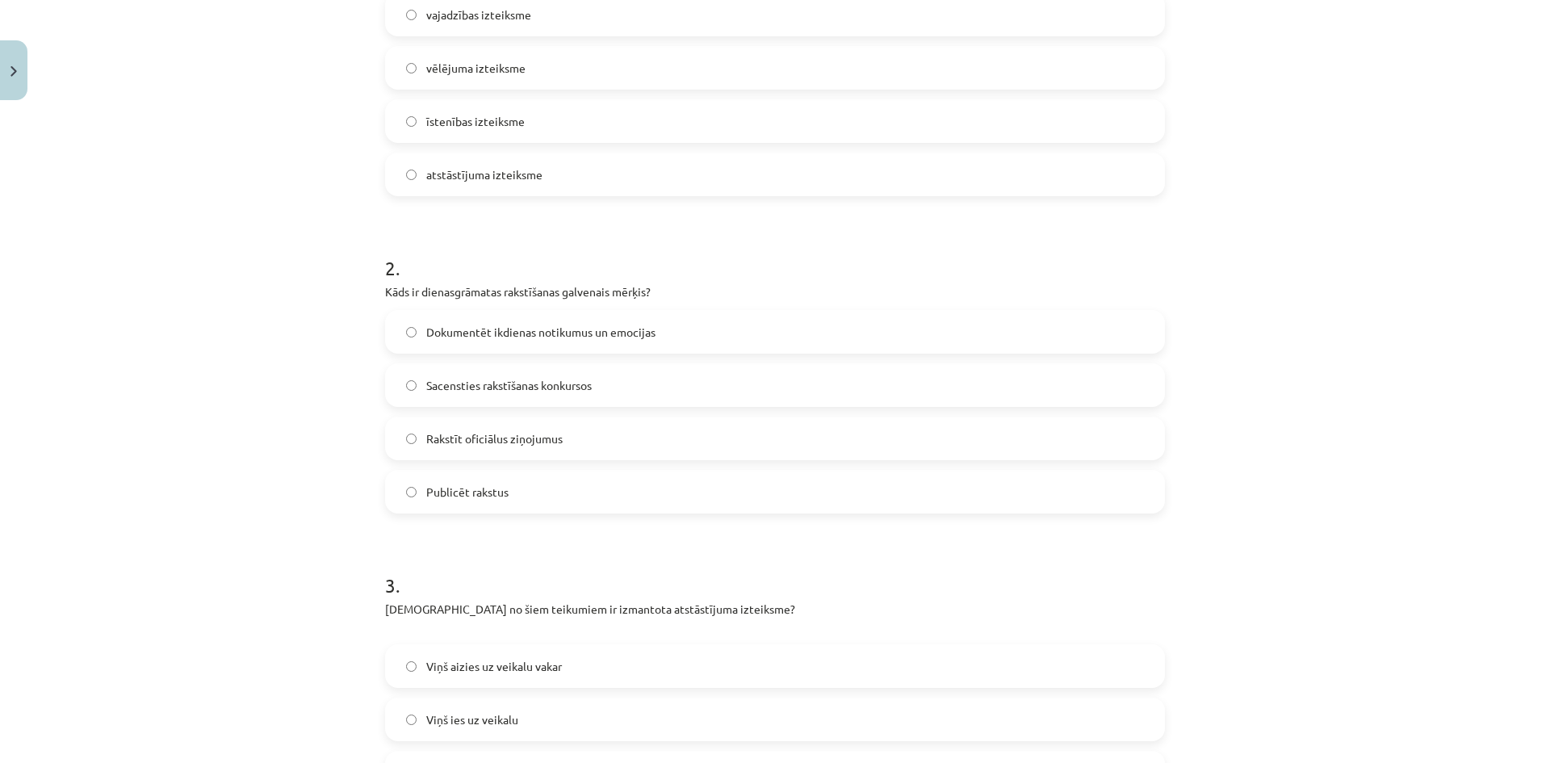
click at [524, 321] on label "Dokumentēt ikdienas notikumus un emocijas" at bounding box center [775, 332] width 777 height 40
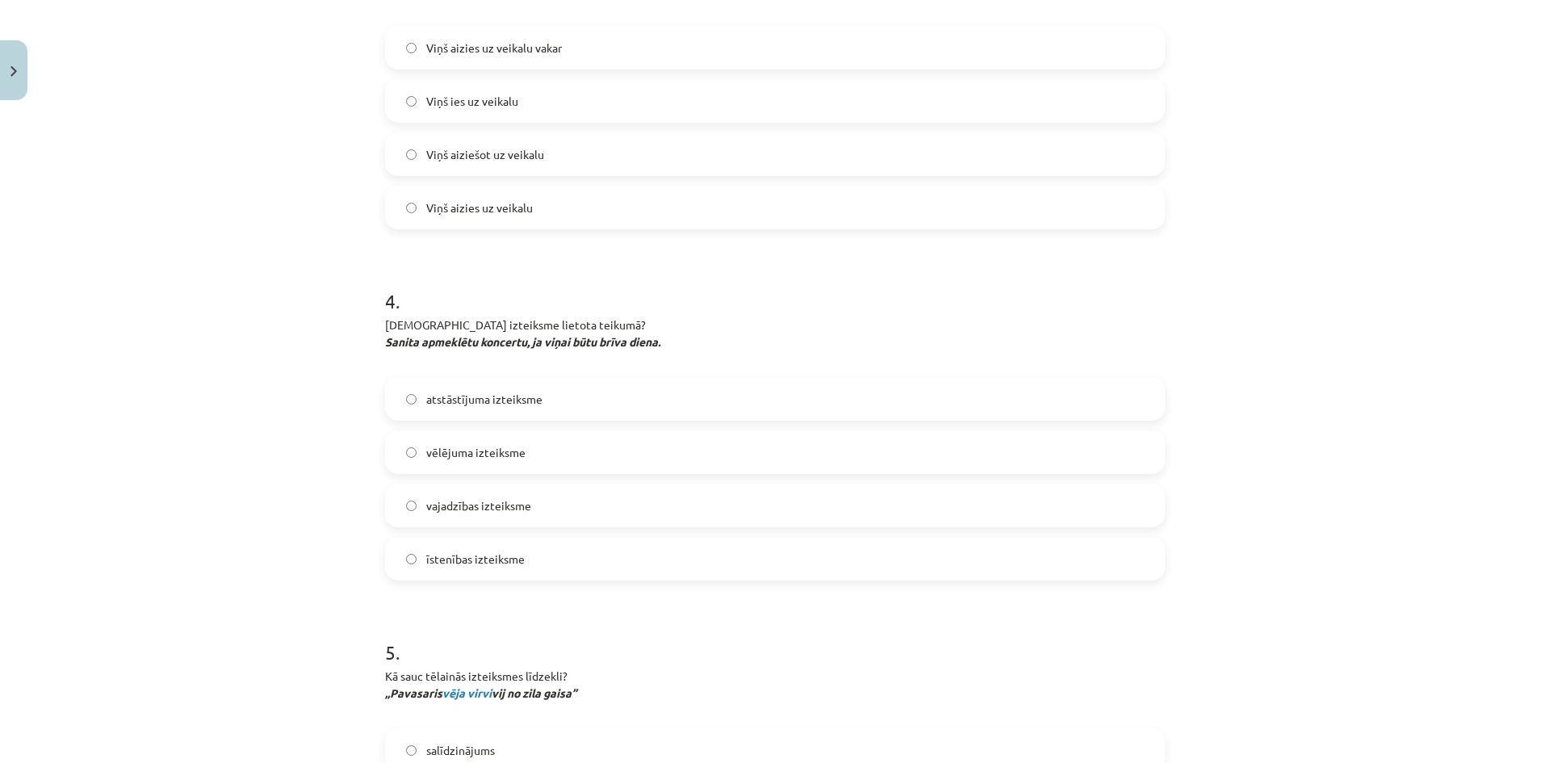
scroll to position [1090, 0]
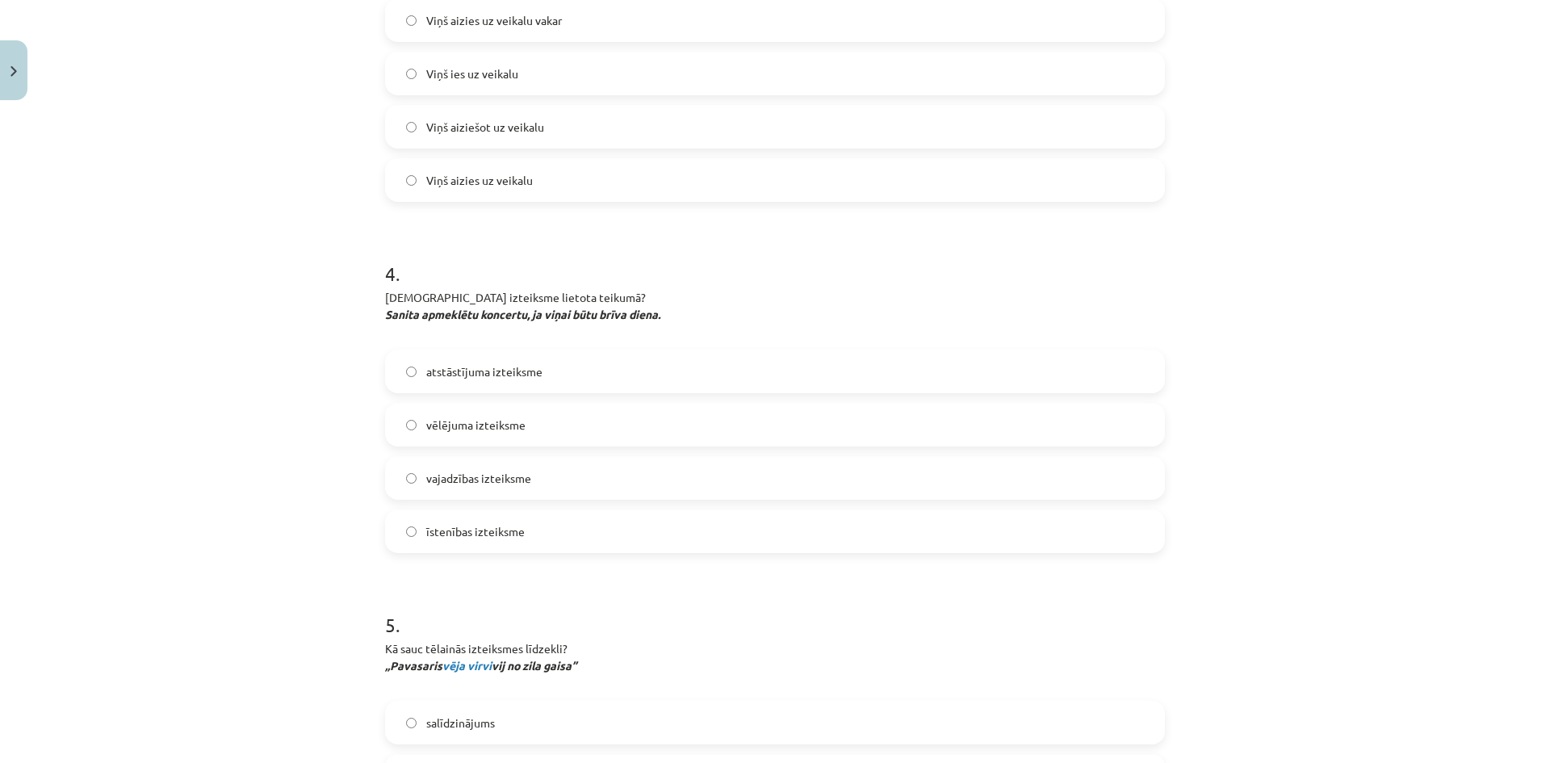
click at [395, 421] on label "vēlējuma izteiksme" at bounding box center [775, 425] width 777 height 40
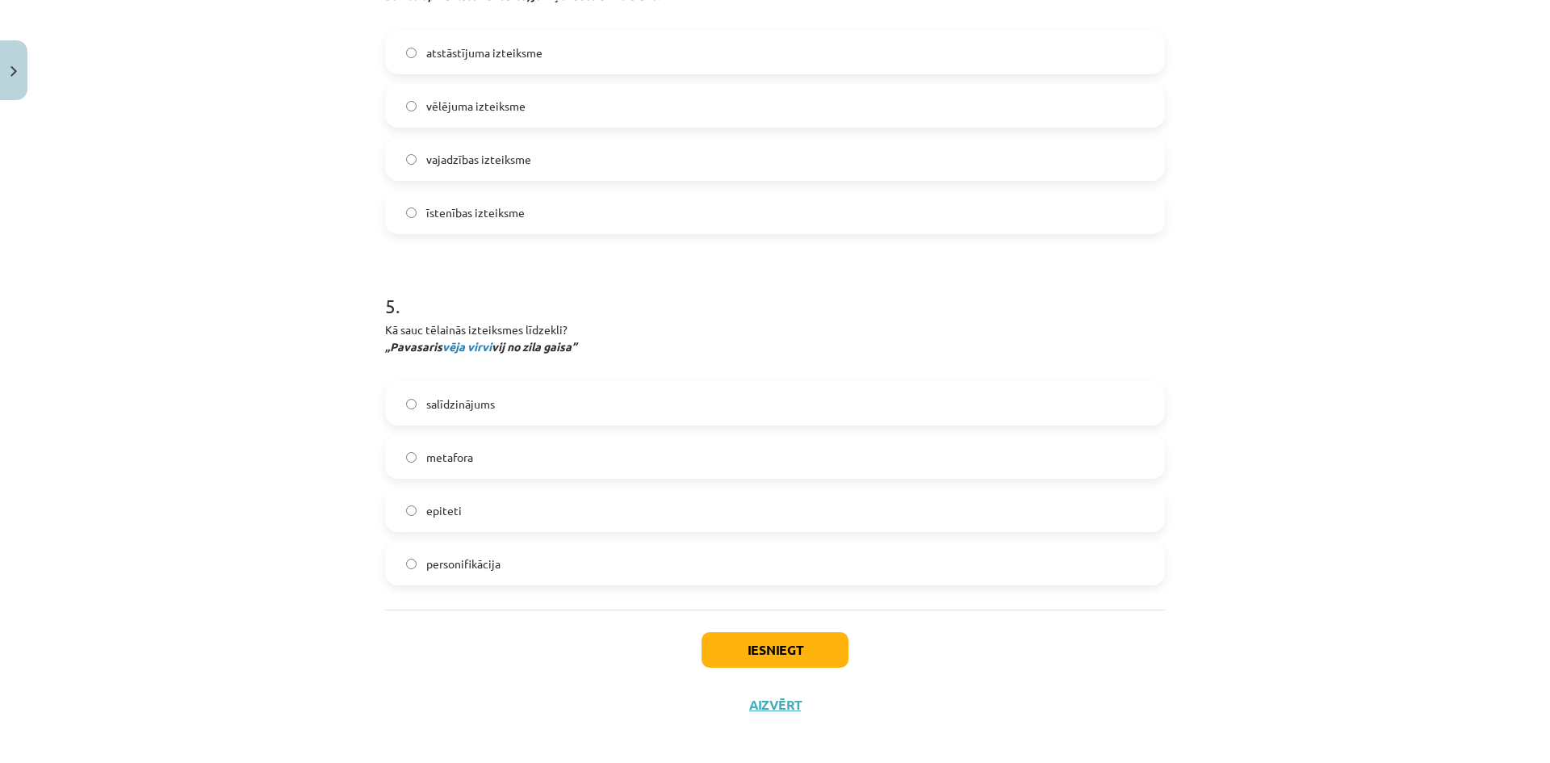
scroll to position [1413, 0]
click at [789, 647] on button "Iesniegt" at bounding box center [775, 646] width 147 height 36
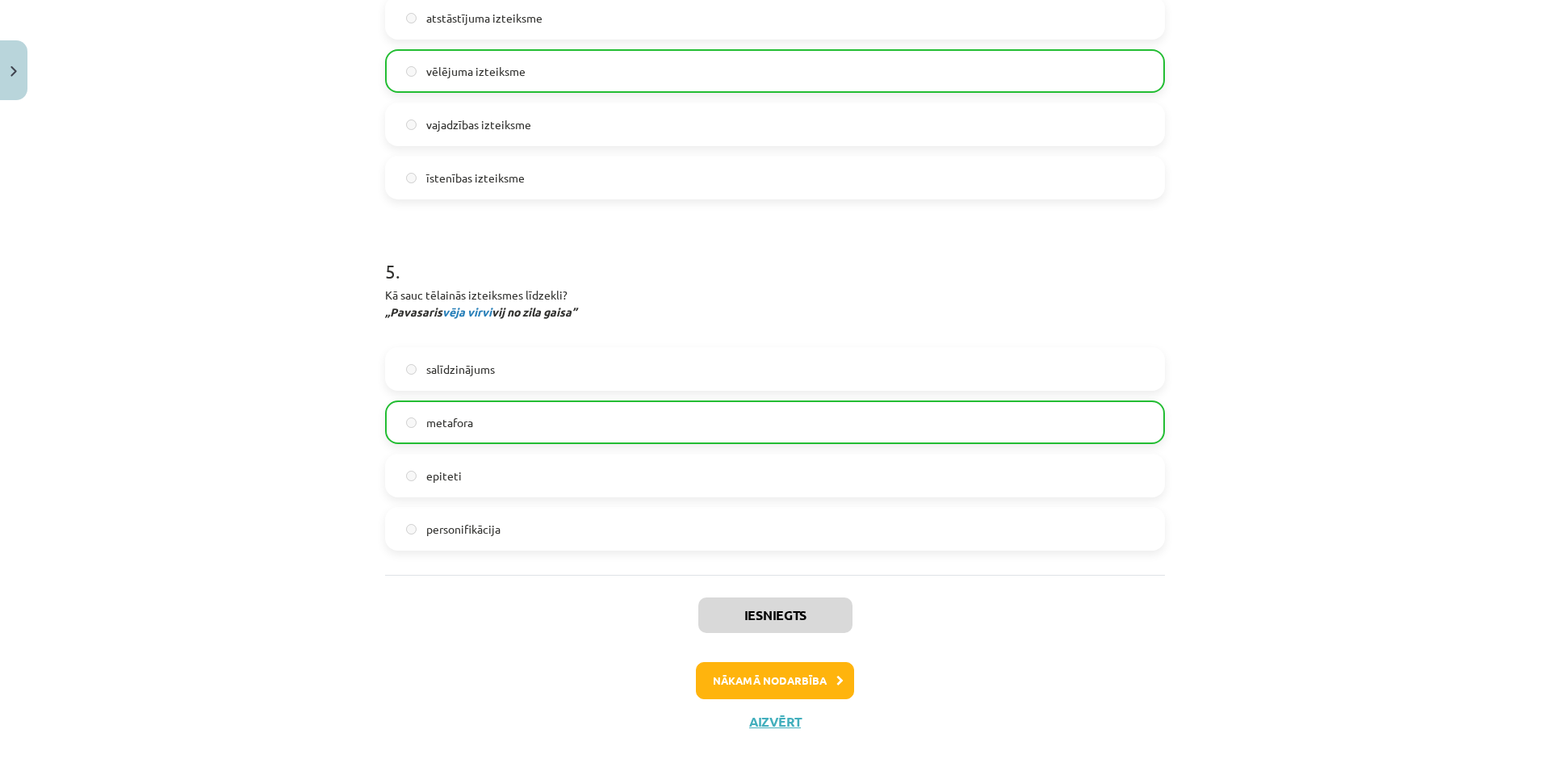
scroll to position [1470, 0]
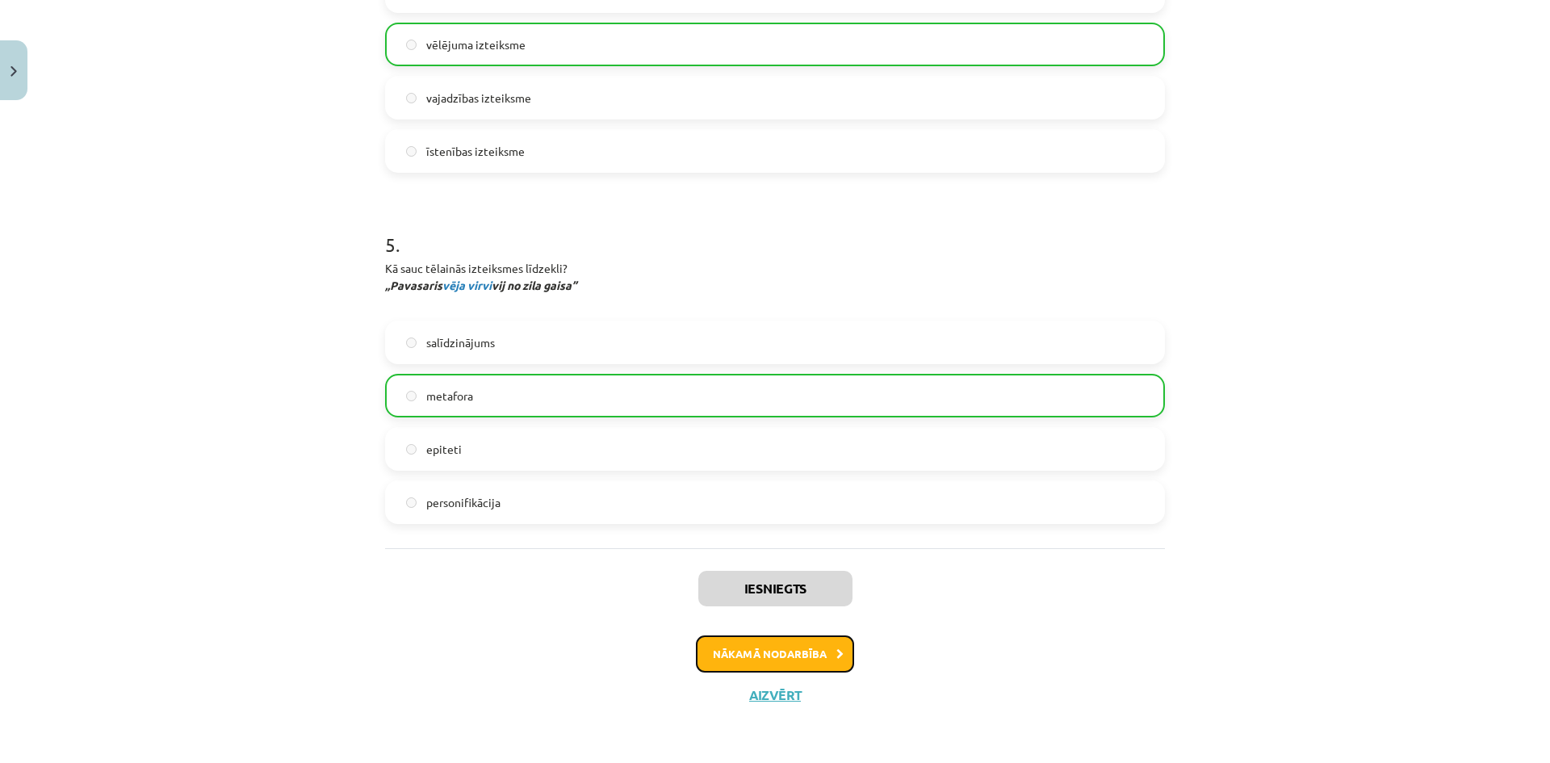
click at [789, 648] on button "Nākamā nodarbība" at bounding box center [775, 653] width 158 height 37
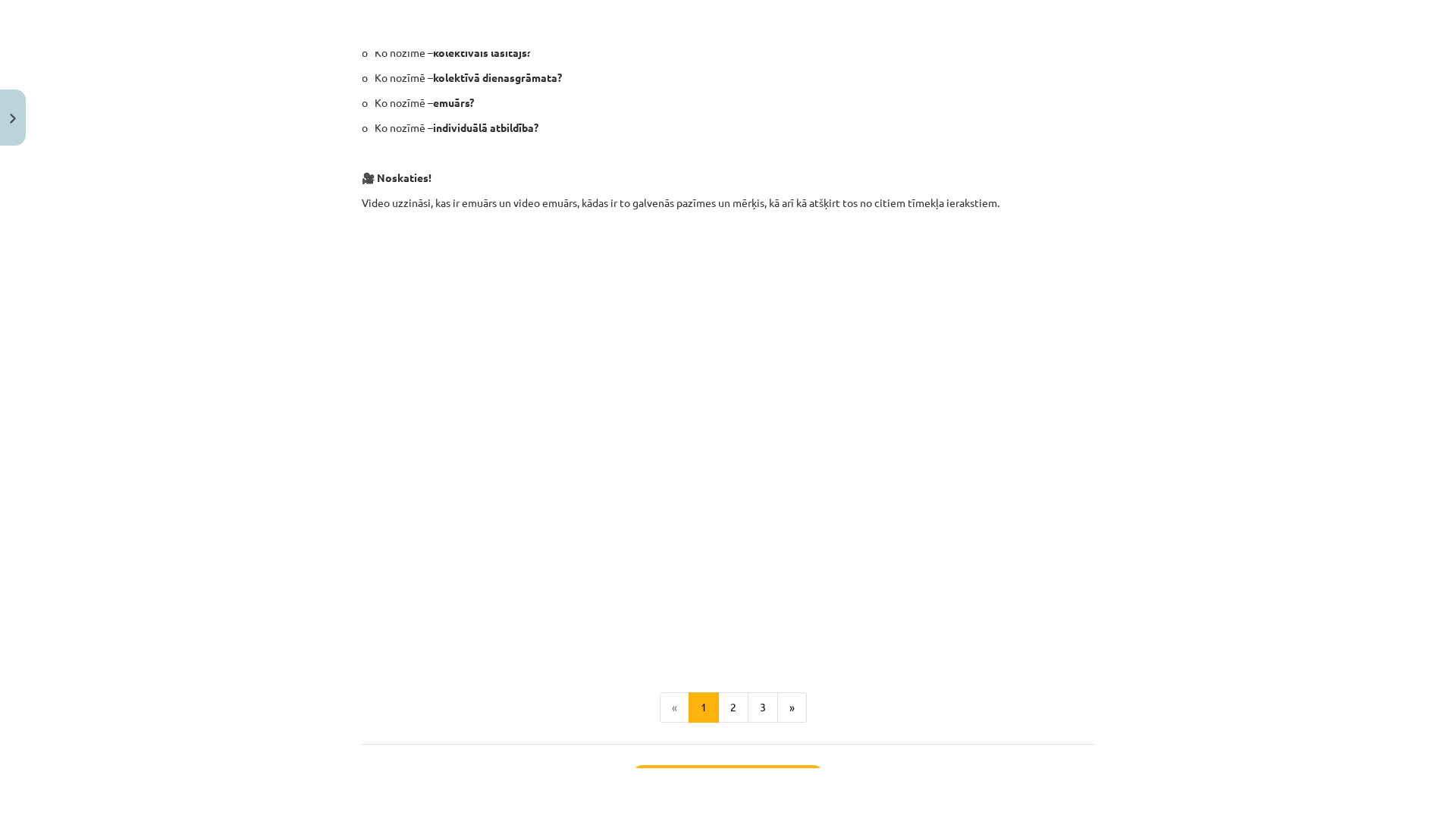
scroll to position [58, 0]
